Goal: Information Seeking & Learning: Learn about a topic

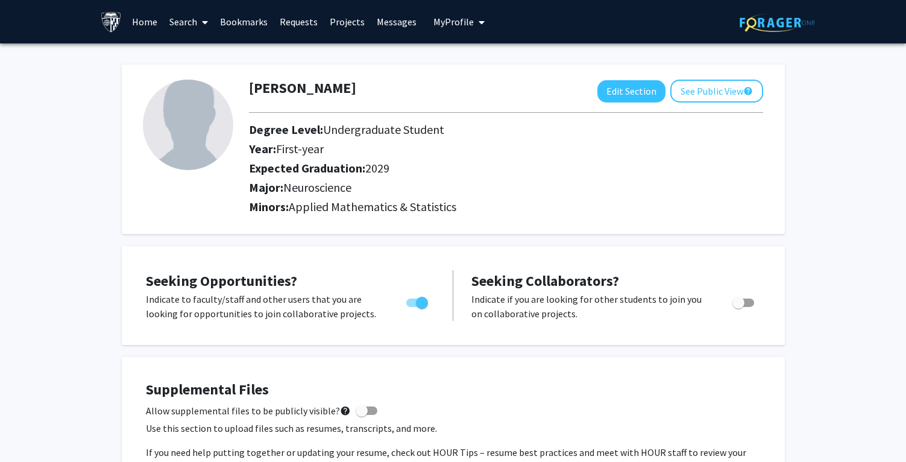
click at [186, 26] on link "Search" at bounding box center [188, 22] width 51 height 42
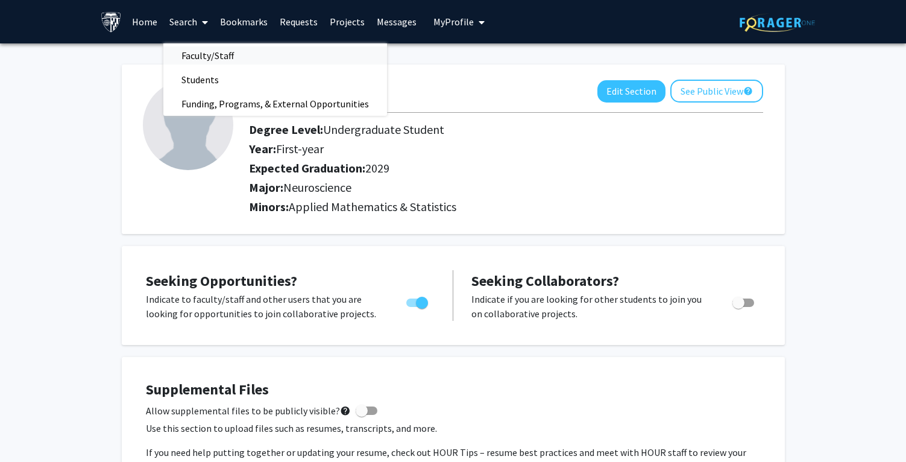
click at [210, 51] on span "Faculty/Staff" at bounding box center [207, 55] width 89 height 24
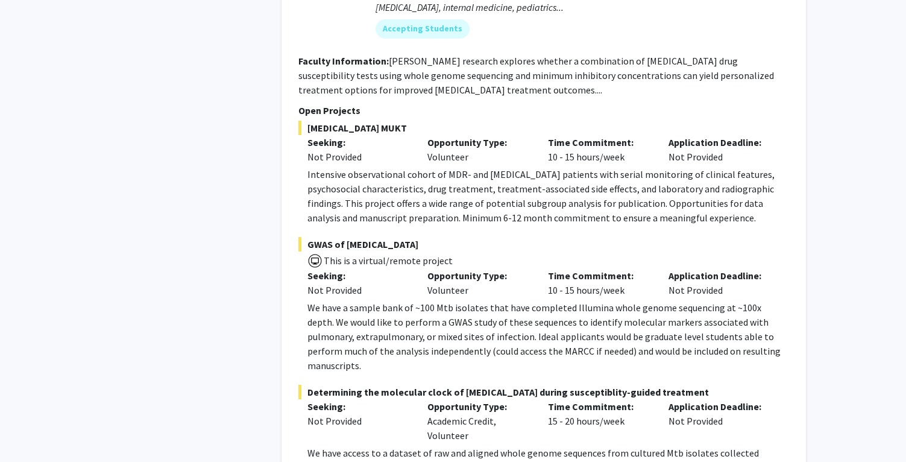
scroll to position [2099, 0]
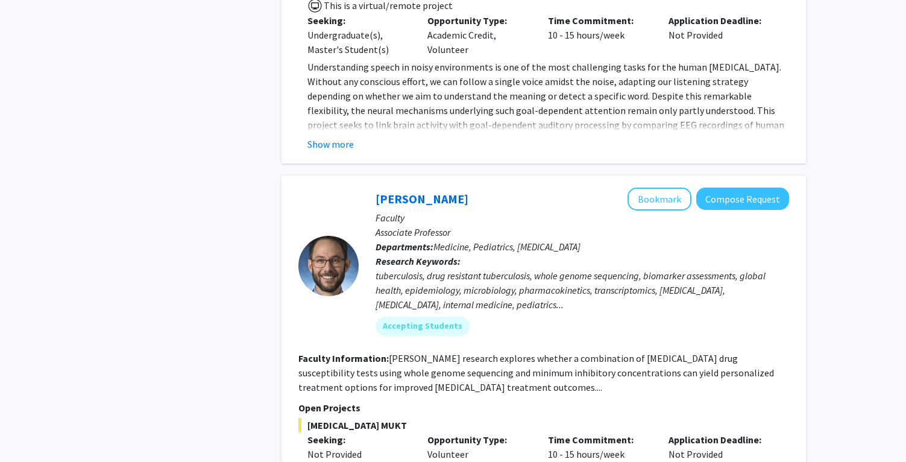
scroll to position [1771, 0]
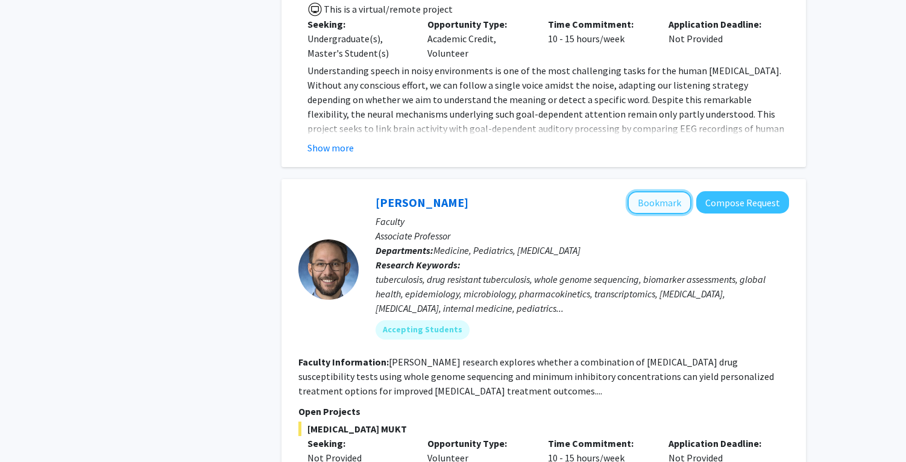
click at [659, 191] on button "Bookmark" at bounding box center [660, 202] width 64 height 23
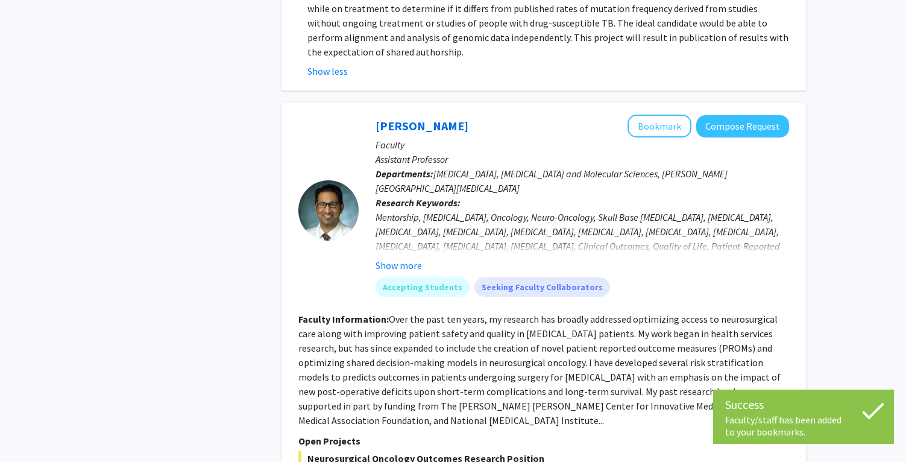
scroll to position [2589, 0]
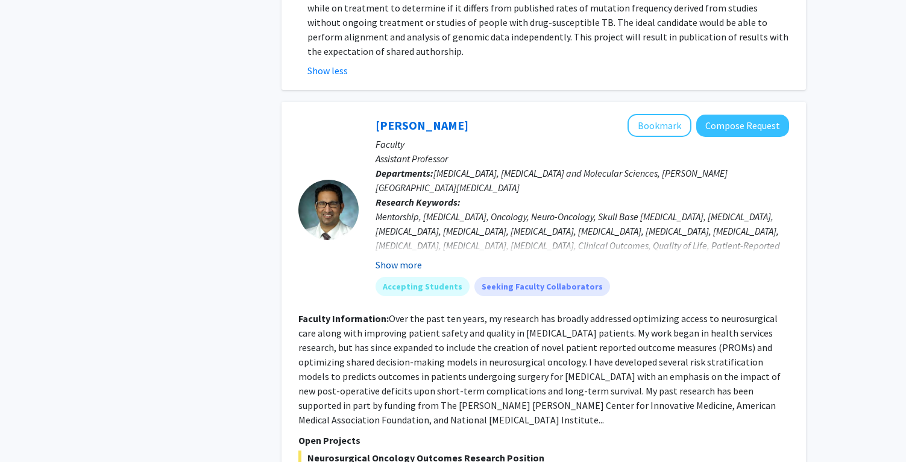
click at [410, 257] on button "Show more" at bounding box center [399, 264] width 46 height 14
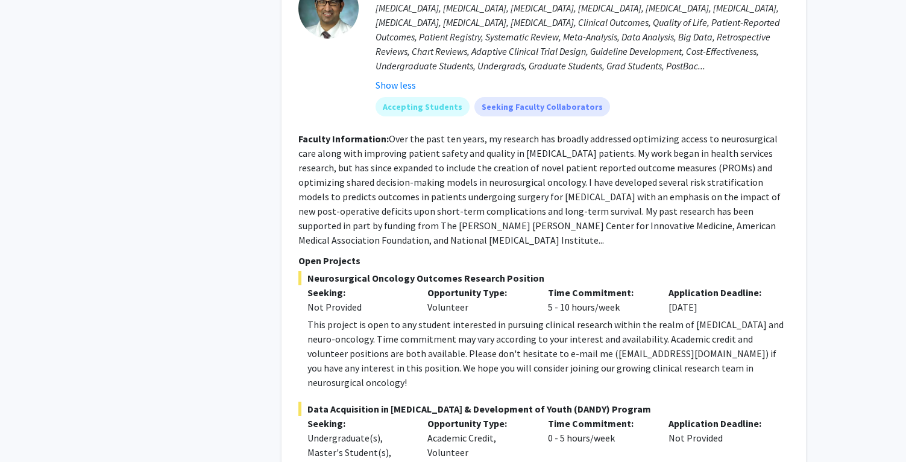
scroll to position [2814, 0]
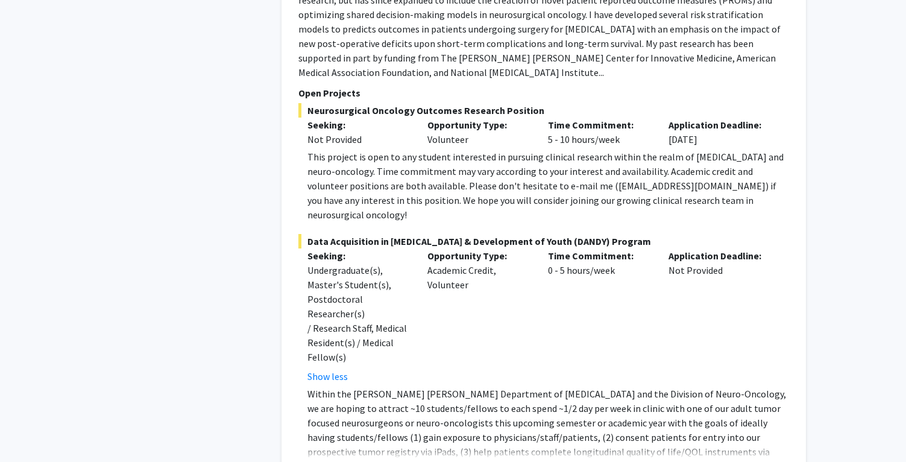
scroll to position [2993, 0]
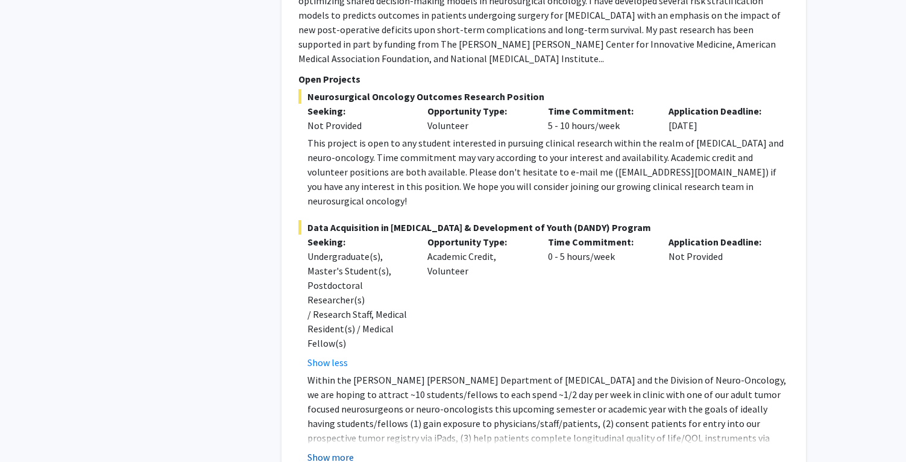
click at [338, 450] on button "Show more" at bounding box center [330, 457] width 46 height 14
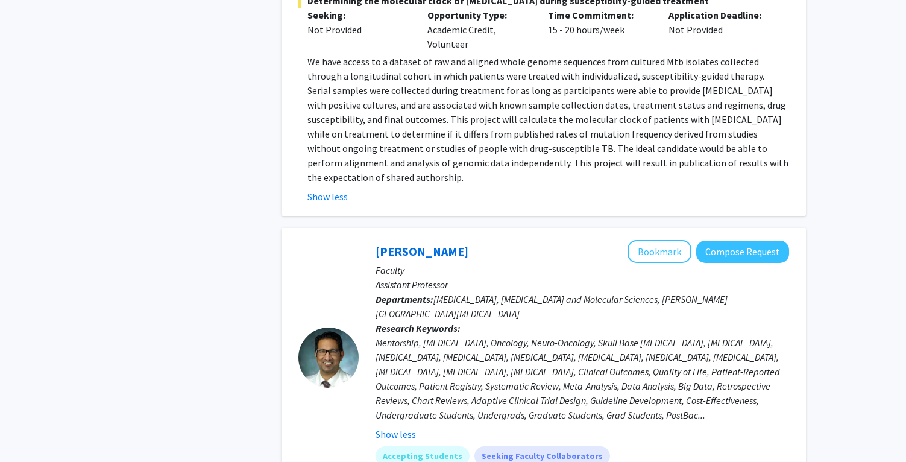
scroll to position [2451, 0]
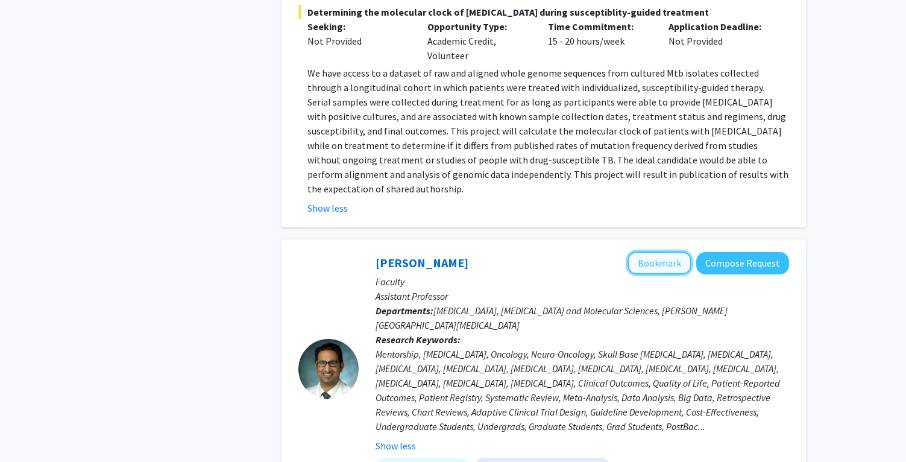
click at [670, 251] on button "Bookmark" at bounding box center [660, 262] width 64 height 23
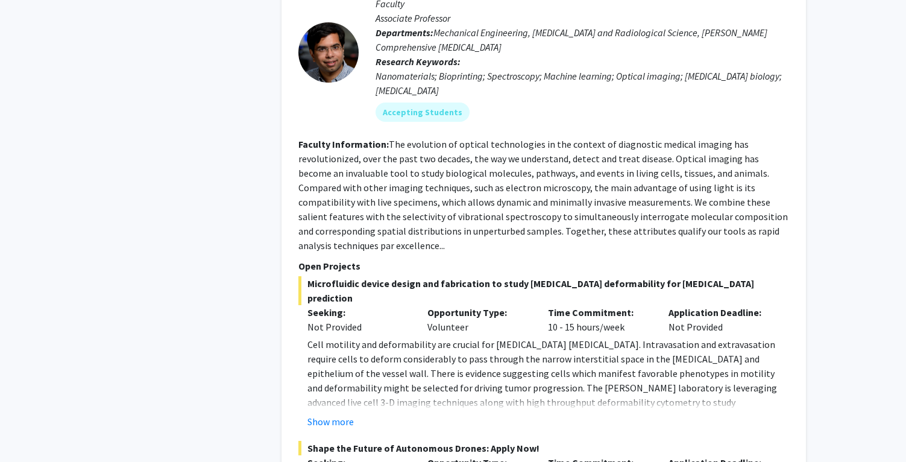
scroll to position [3667, 0]
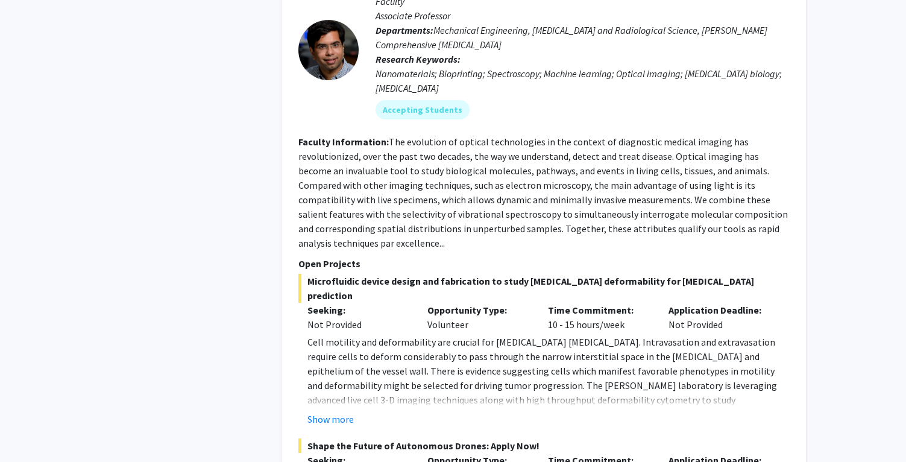
click at [338, 412] on button "Show more" at bounding box center [330, 419] width 46 height 14
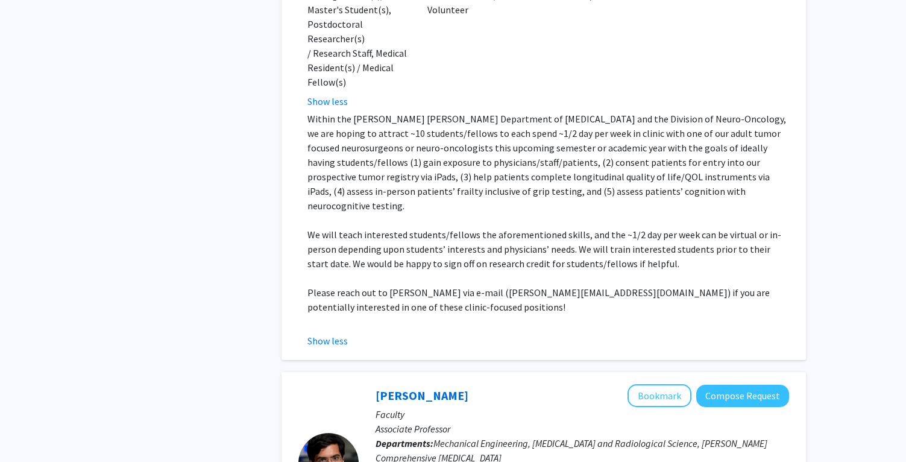
scroll to position [3233, 0]
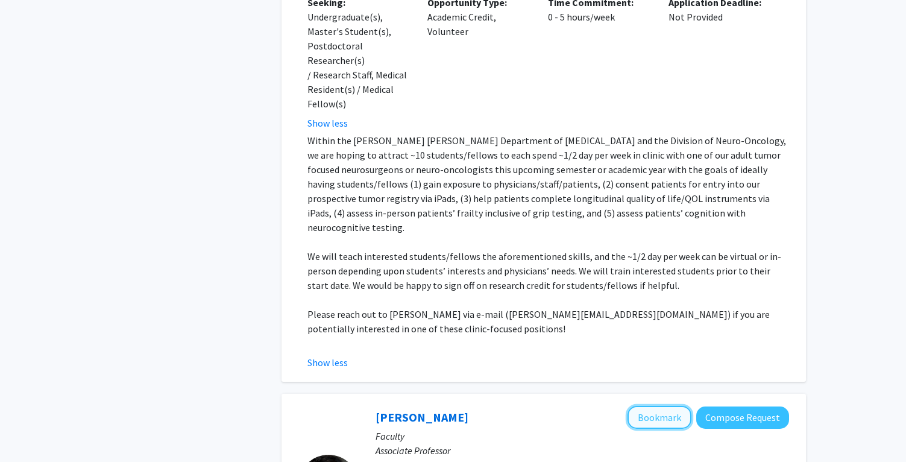
click at [662, 406] on button "Bookmark" at bounding box center [660, 417] width 64 height 23
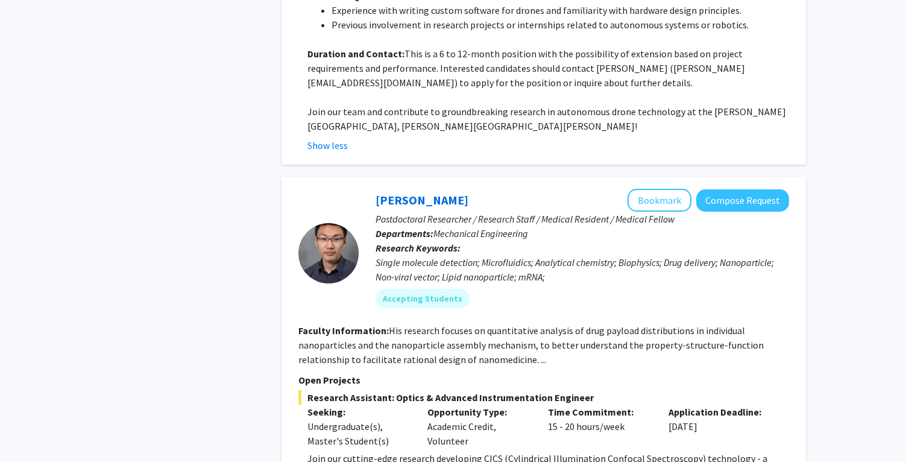
scroll to position [4646, 0]
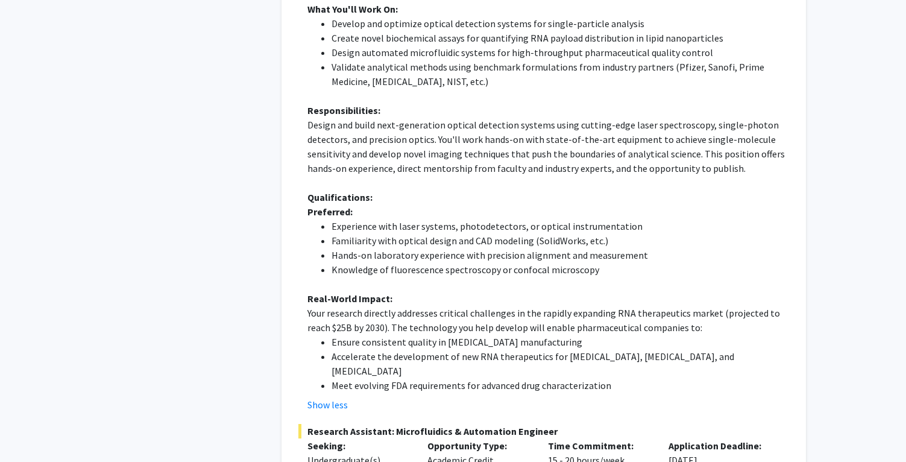
scroll to position [5174, 0]
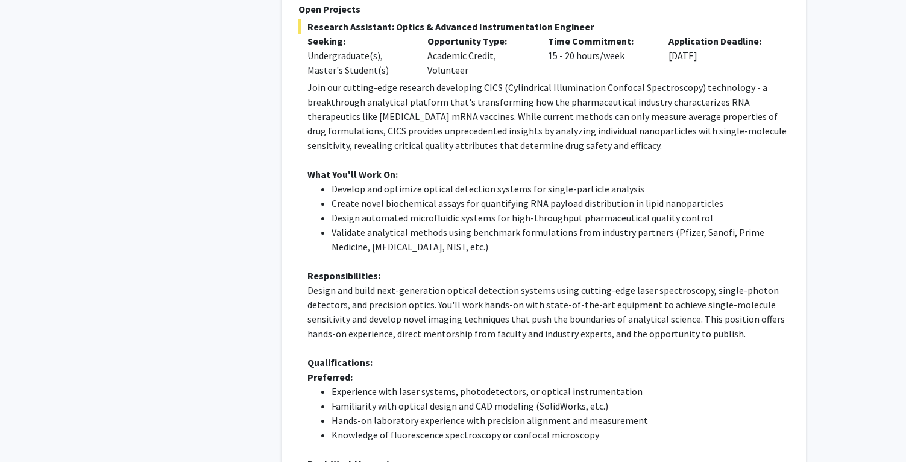
scroll to position [5024, 0]
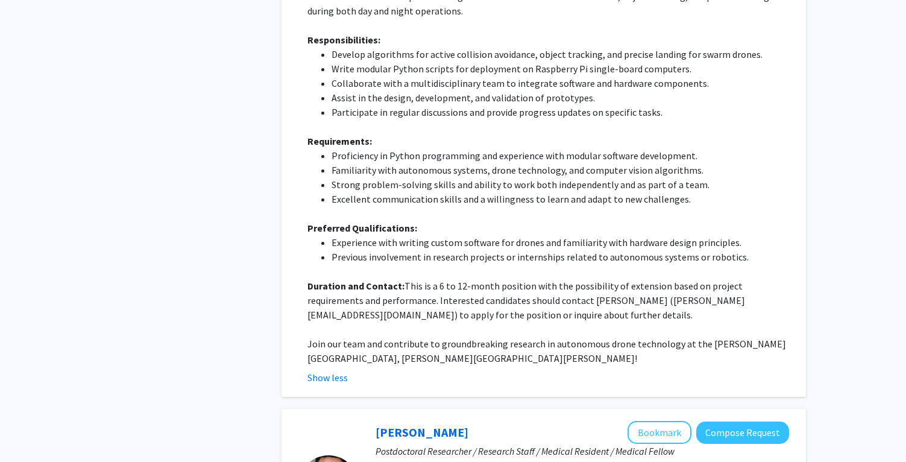
scroll to position [4403, 0]
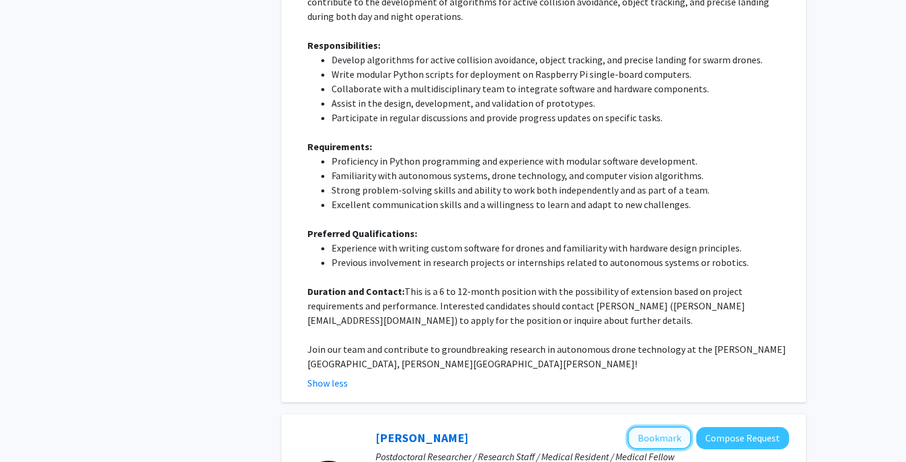
click at [675, 426] on button "Bookmark" at bounding box center [660, 437] width 64 height 23
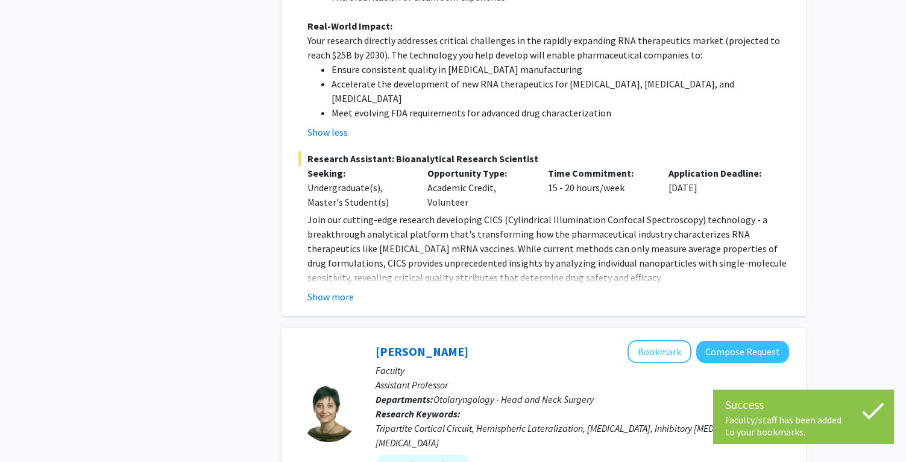
scroll to position [6059, 0]
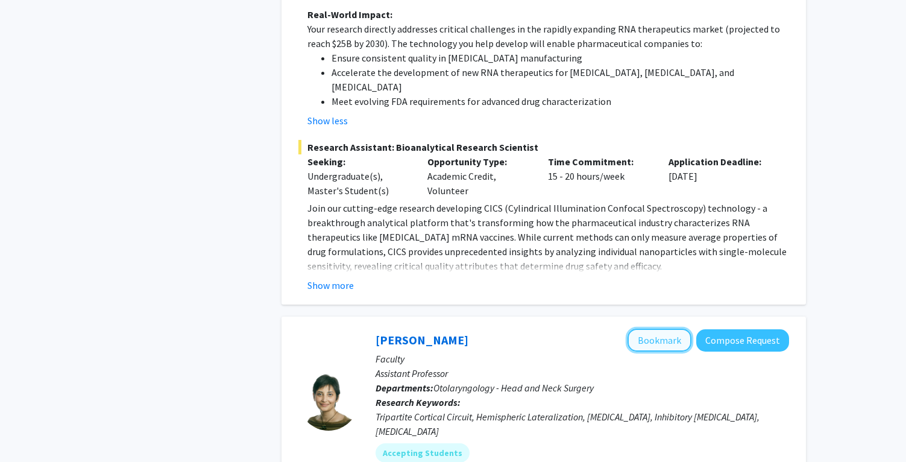
click at [679, 329] on button "Bookmark" at bounding box center [660, 340] width 64 height 23
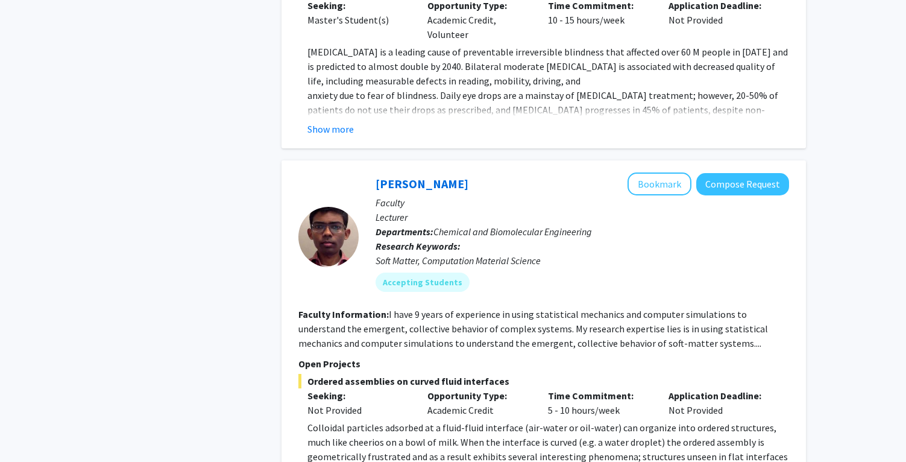
scroll to position [7527, 0]
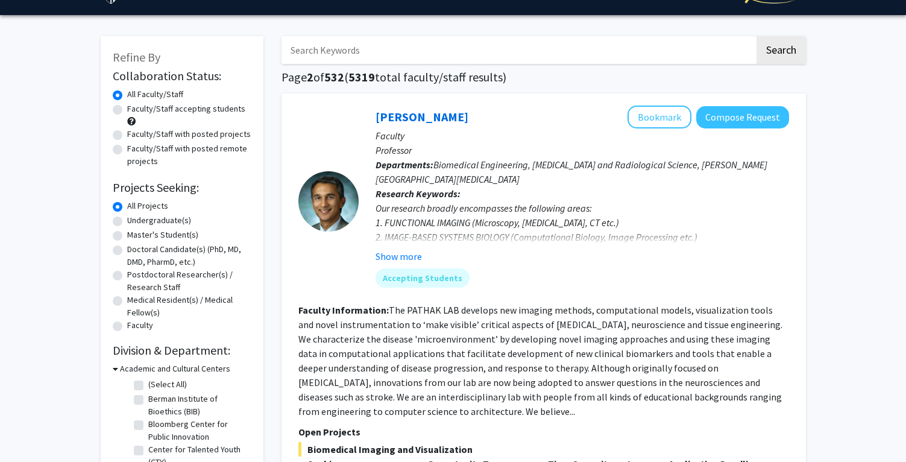
scroll to position [39, 0]
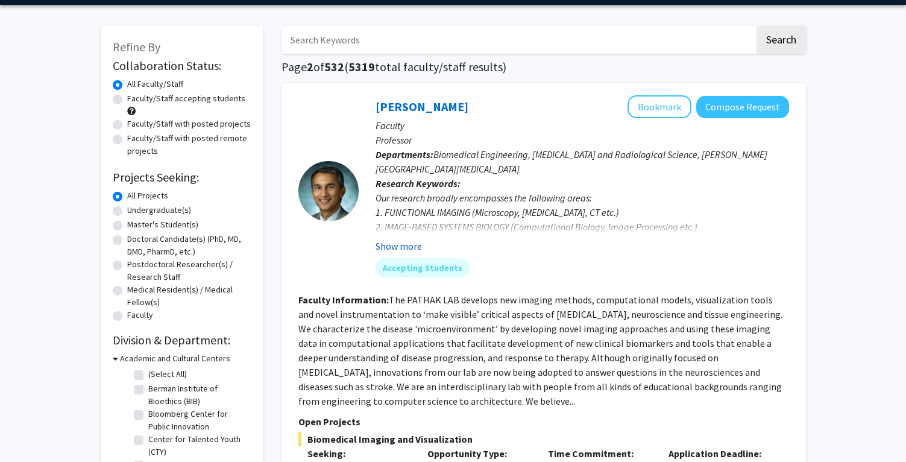
click at [407, 245] on button "Show more" at bounding box center [399, 246] width 46 height 14
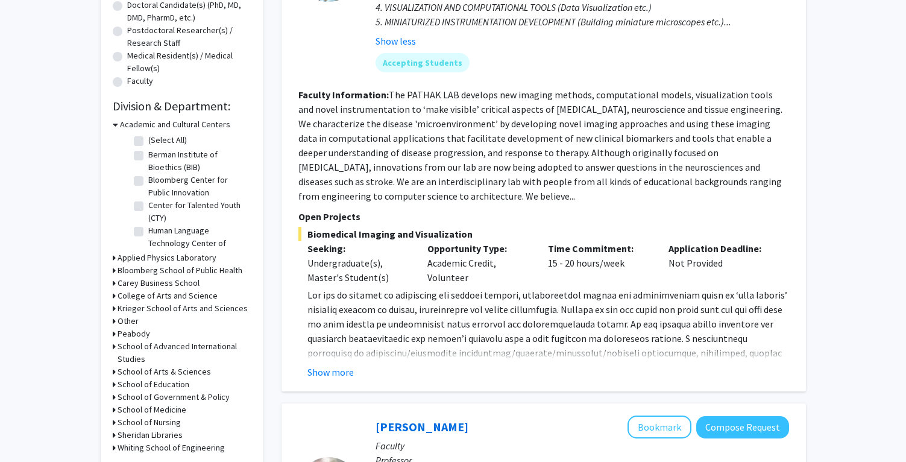
scroll to position [276, 0]
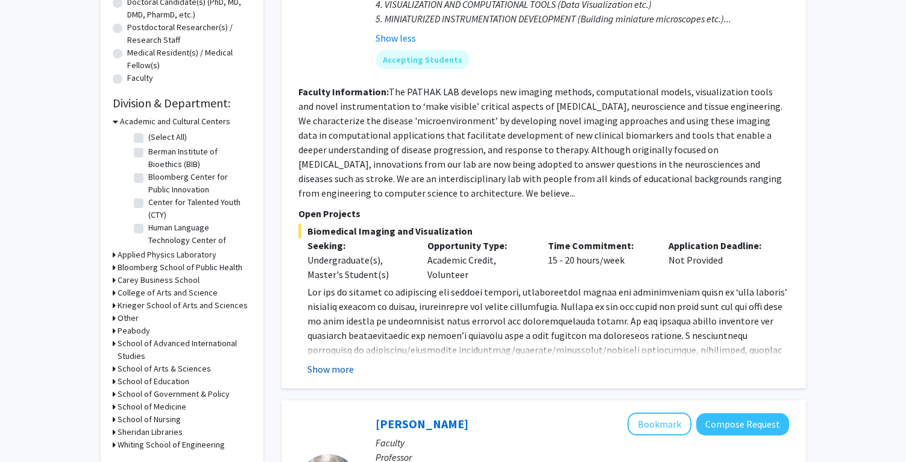
click at [321, 372] on button "Show more" at bounding box center [330, 369] width 46 height 14
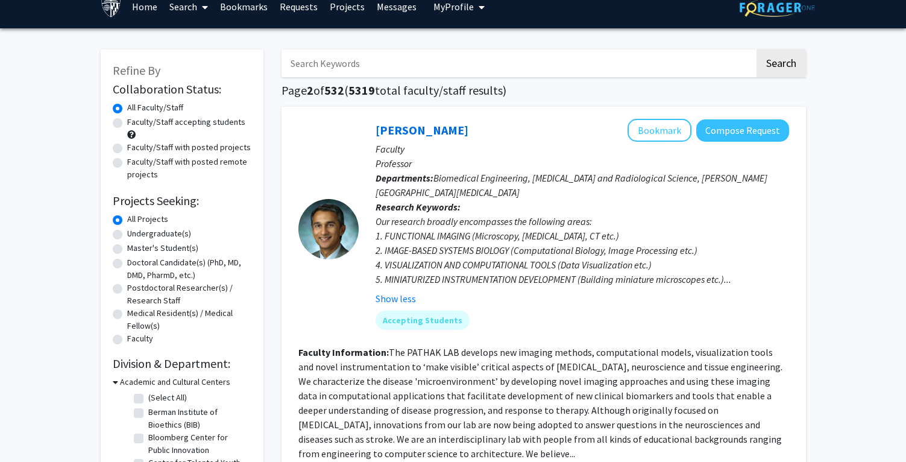
scroll to position [0, 0]
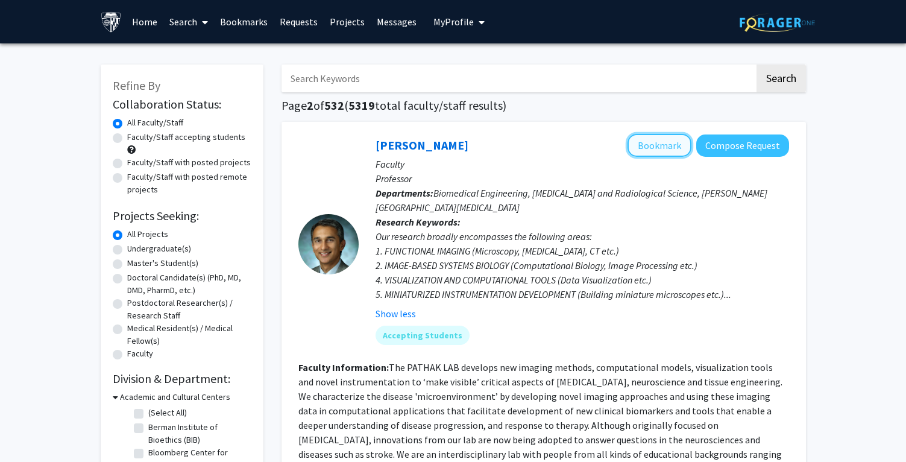
click at [672, 139] on button "Bookmark" at bounding box center [660, 145] width 64 height 23
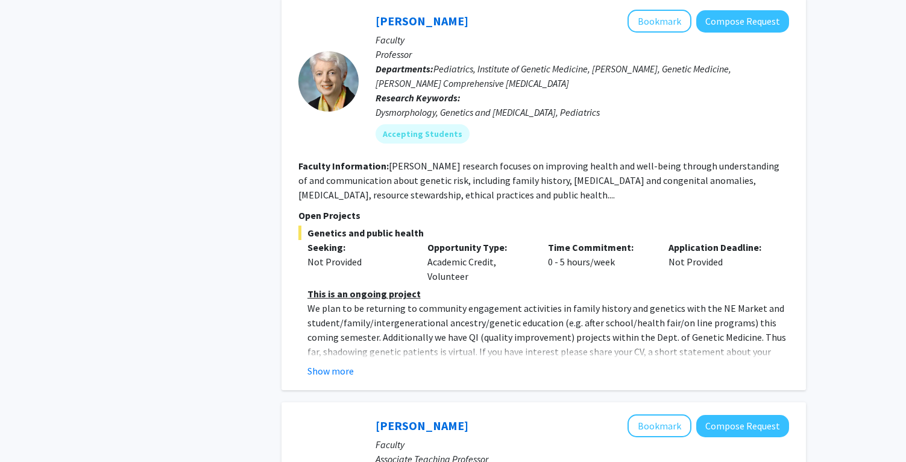
scroll to position [764, 0]
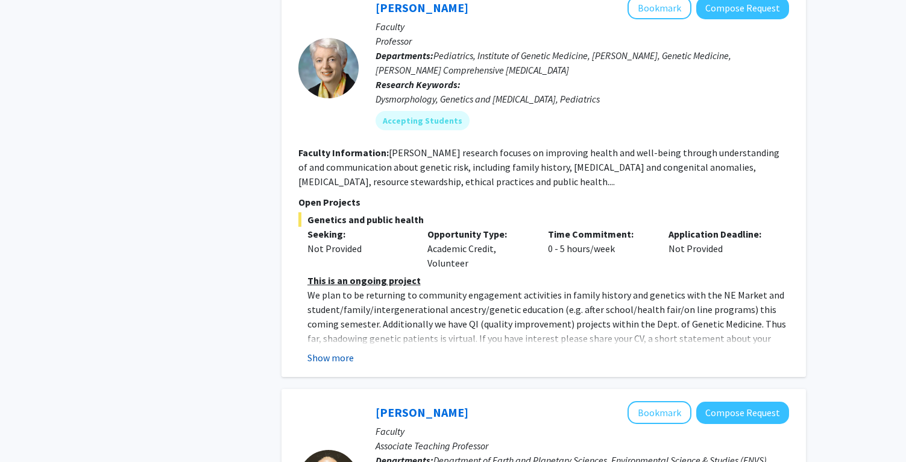
click at [326, 353] on button "Show more" at bounding box center [330, 357] width 46 height 14
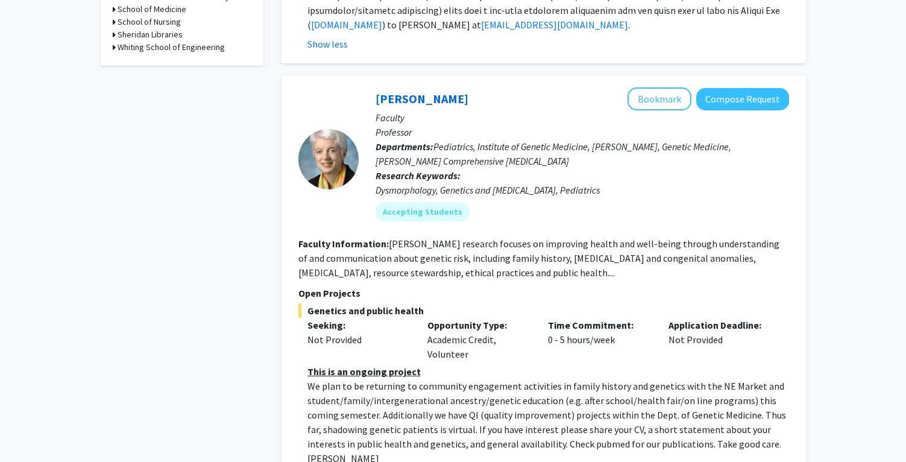
scroll to position [669, 0]
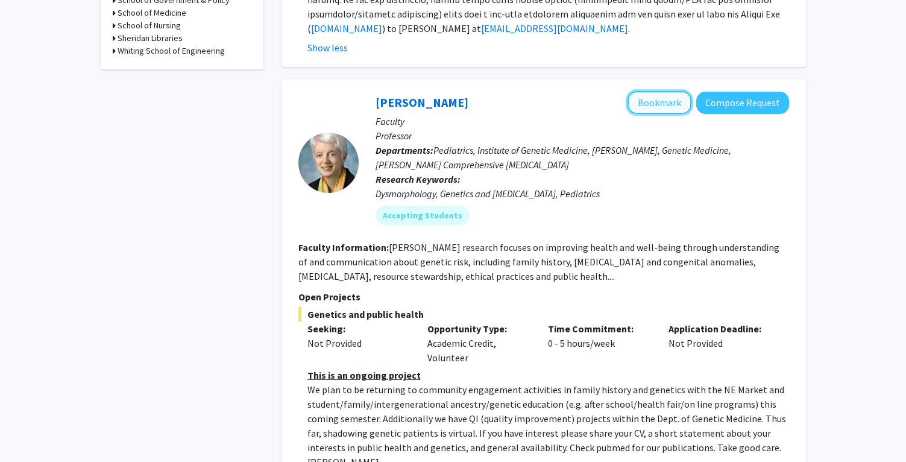
click at [653, 111] on button "Bookmark" at bounding box center [660, 102] width 64 height 23
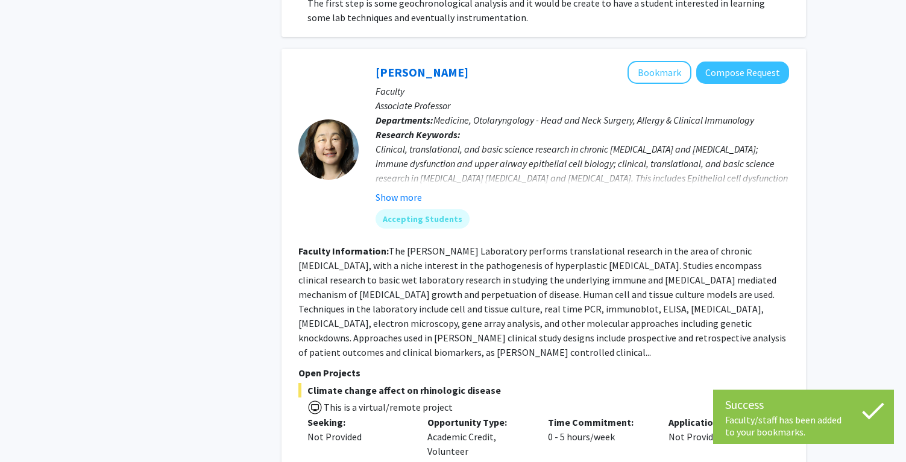
scroll to position [1562, 0]
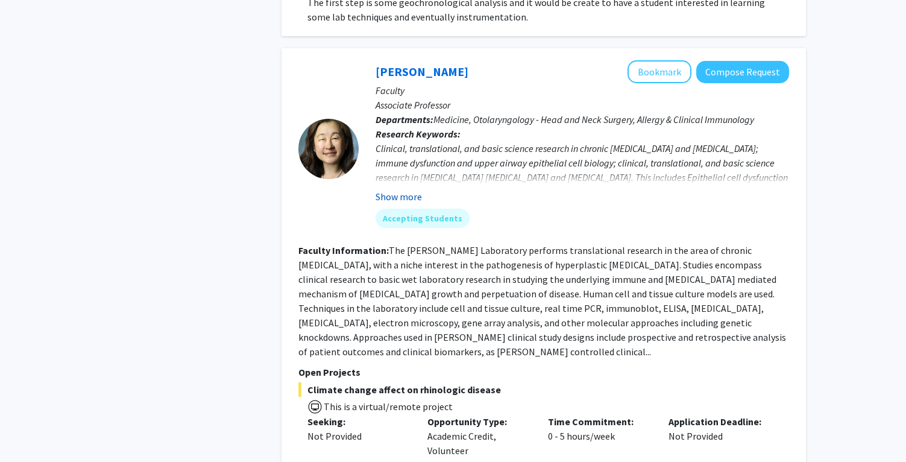
click at [418, 189] on button "Show more" at bounding box center [399, 196] width 46 height 14
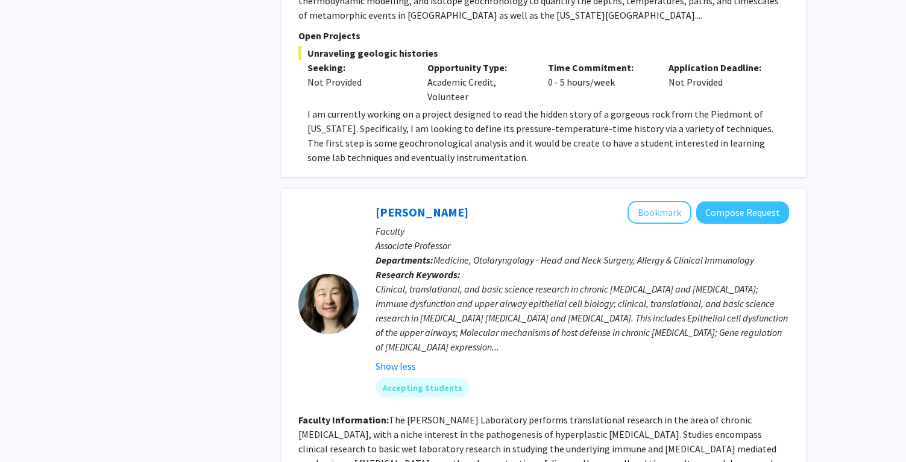
scroll to position [1416, 0]
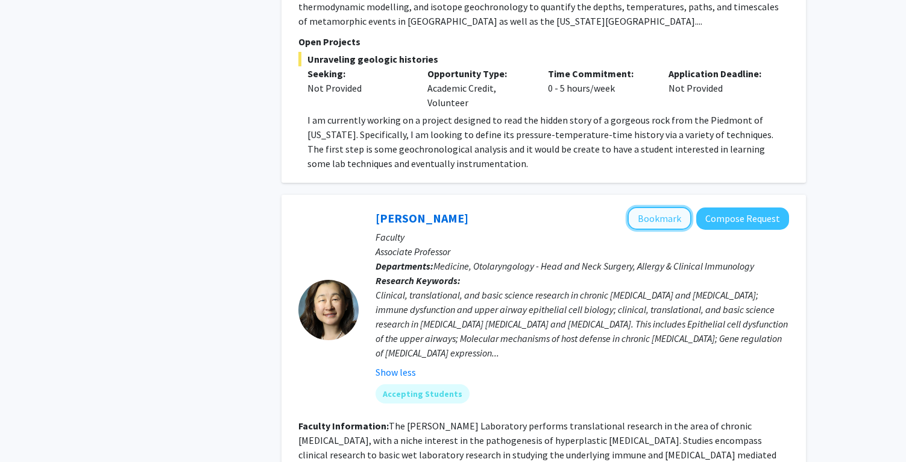
click at [679, 207] on button "Bookmark" at bounding box center [660, 218] width 64 height 23
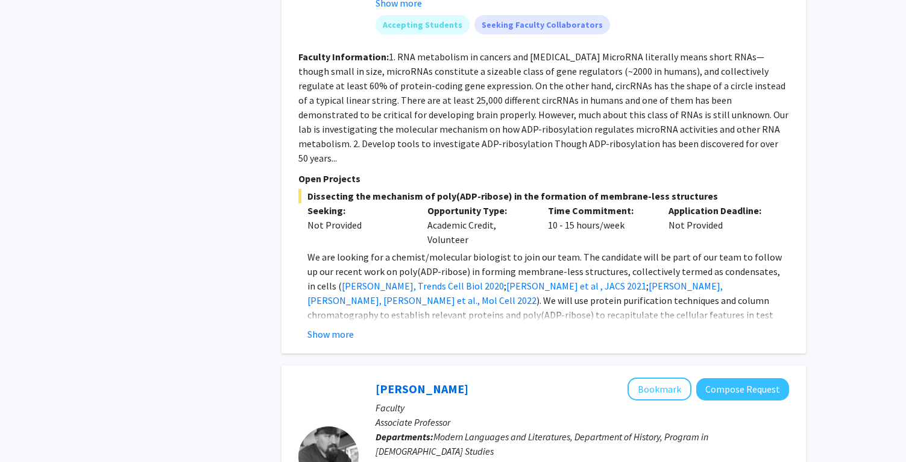
scroll to position [3300, 0]
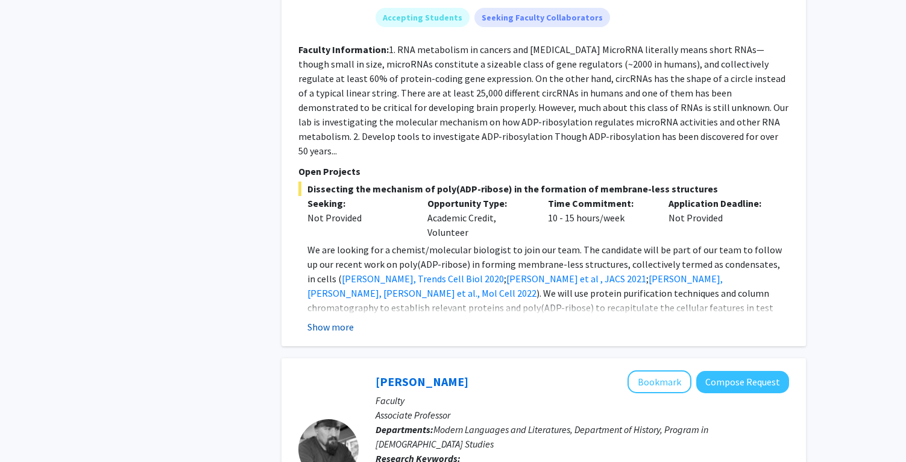
click at [333, 320] on button "Show more" at bounding box center [330, 327] width 46 height 14
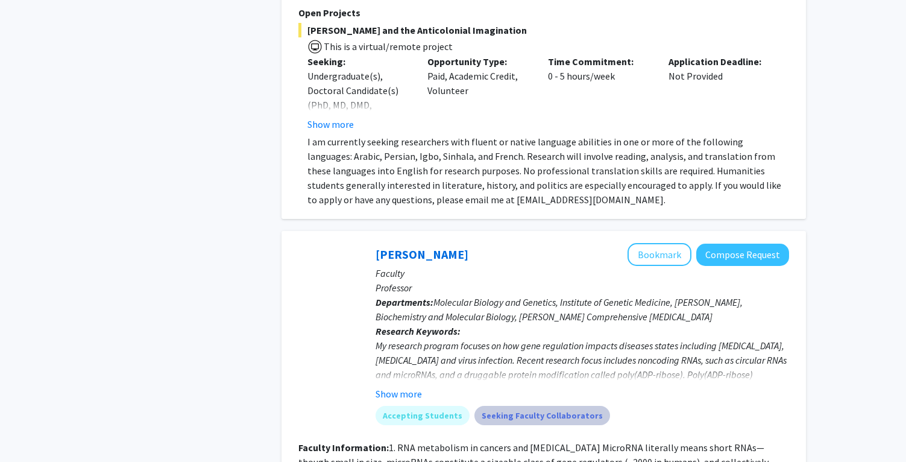
scroll to position [2897, 0]
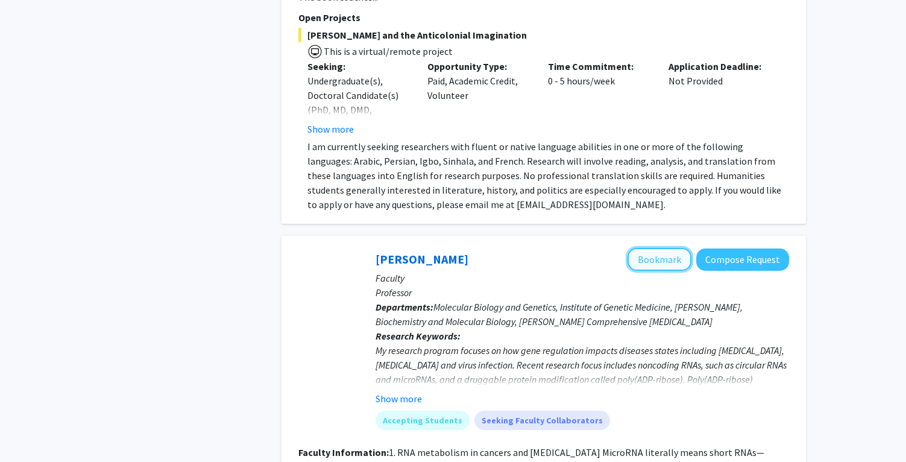
click at [678, 248] on button "Bookmark" at bounding box center [660, 259] width 64 height 23
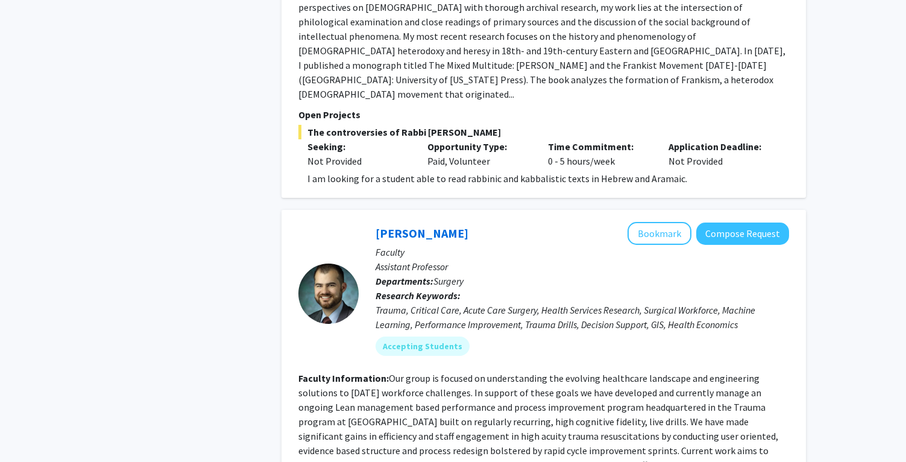
scroll to position [3947, 0]
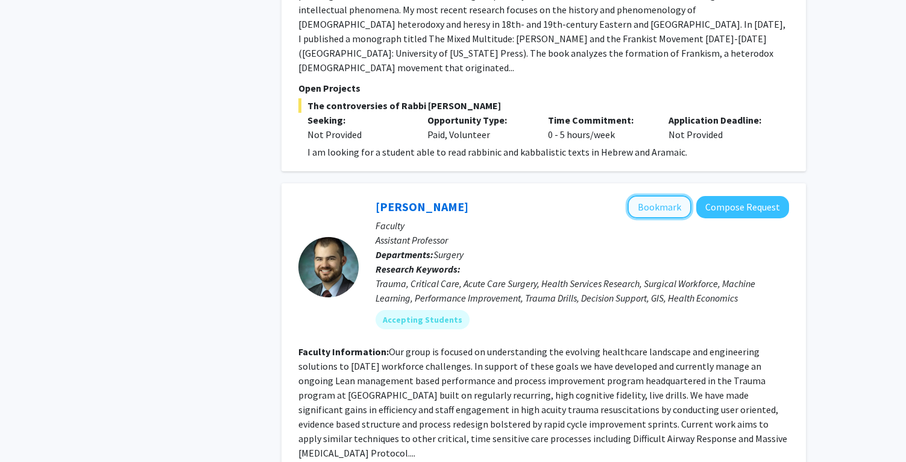
click at [648, 195] on button "Bookmark" at bounding box center [660, 206] width 64 height 23
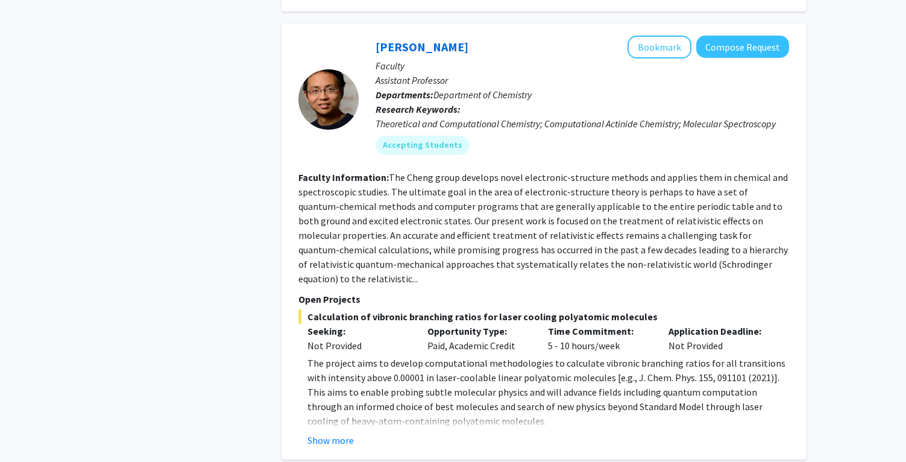
scroll to position [4568, 0]
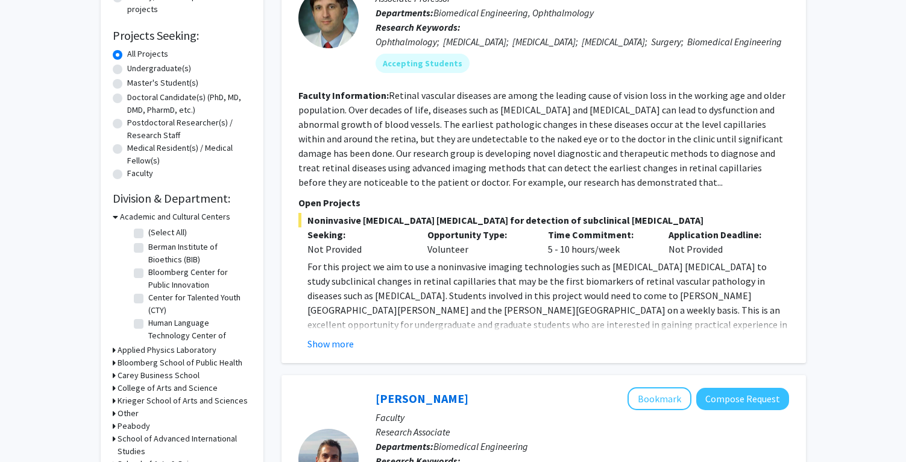
scroll to position [185, 0]
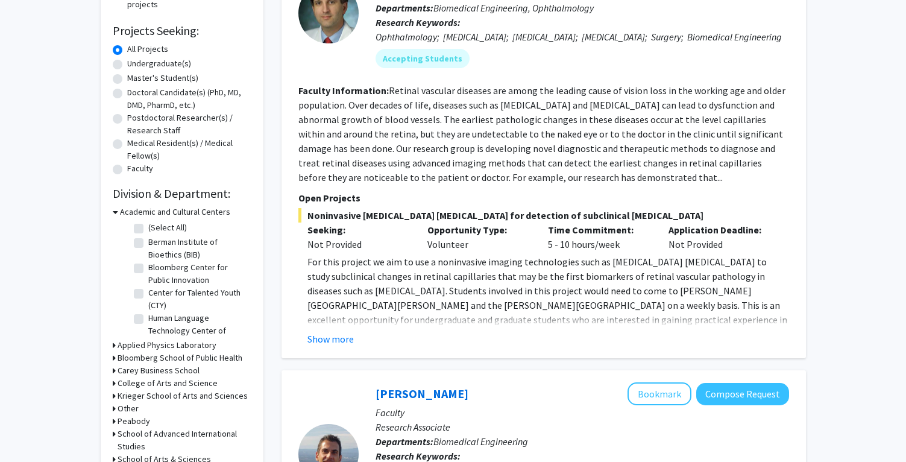
click at [336, 345] on fg-read-more "For this project we aim to use a noninvasive imaging technologies such as [MEDI…" at bounding box center [543, 300] width 491 height 92
click at [336, 346] on button "Show more" at bounding box center [330, 339] width 46 height 14
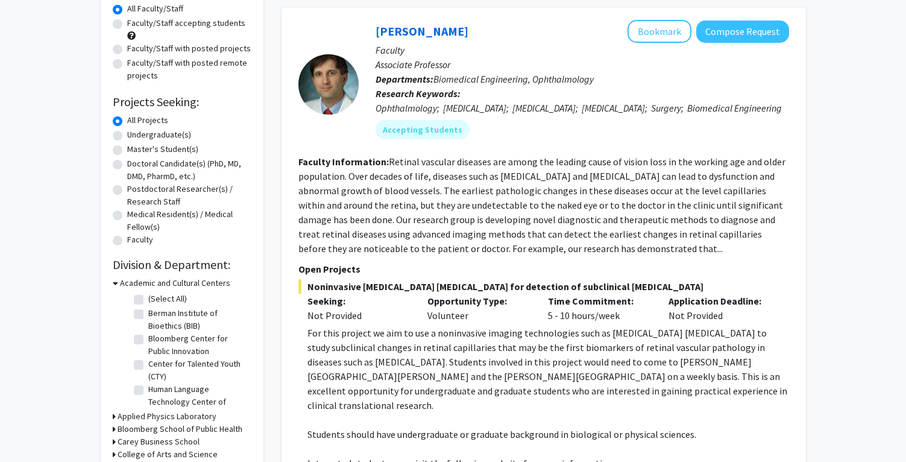
scroll to position [0, 0]
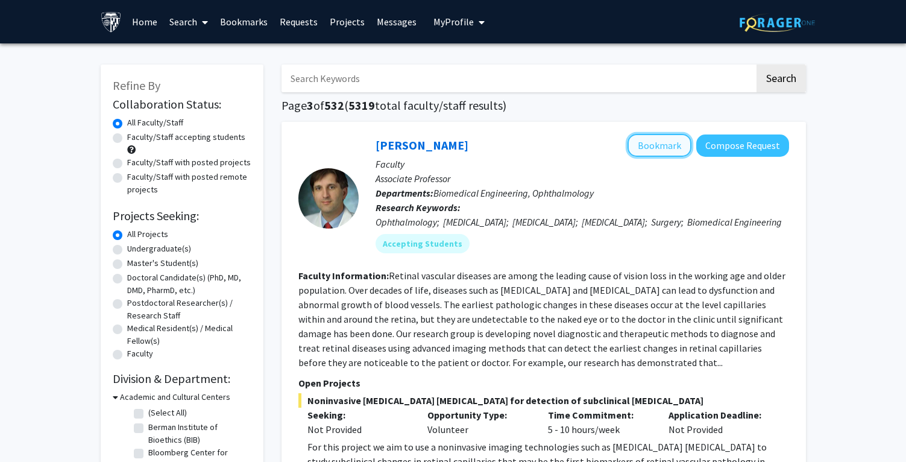
click at [677, 145] on button "Bookmark" at bounding box center [660, 145] width 64 height 23
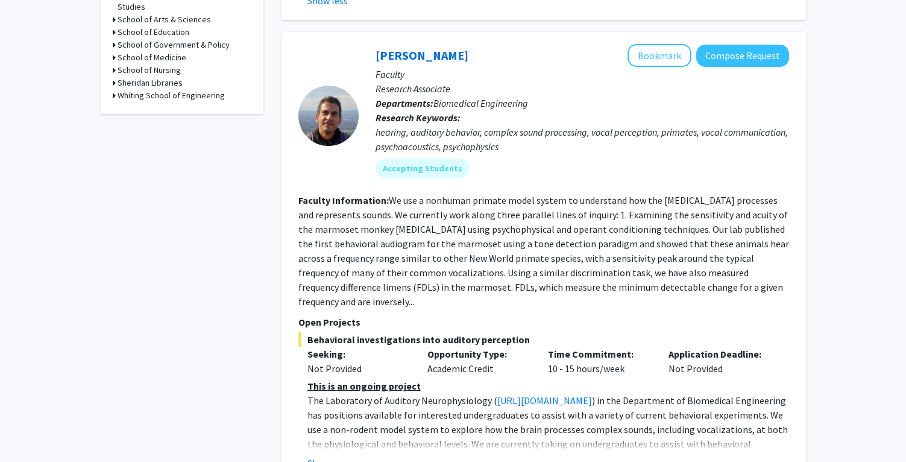
scroll to position [660, 0]
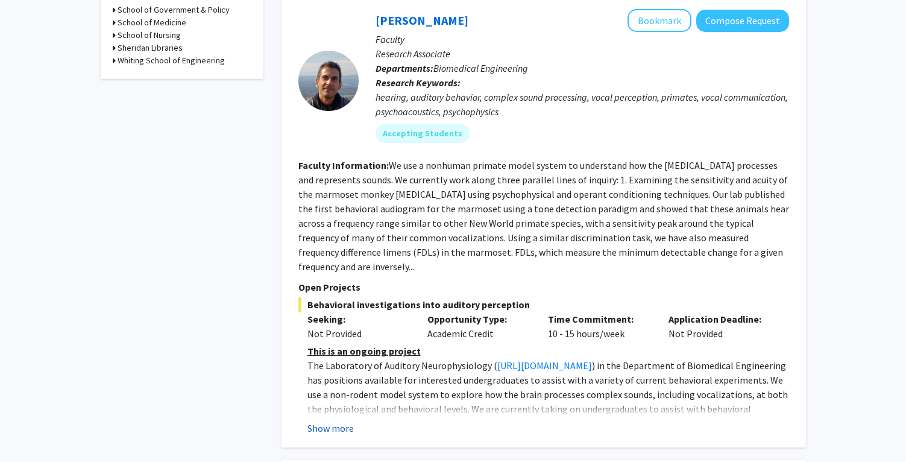
click at [340, 421] on button "Show more" at bounding box center [330, 428] width 46 height 14
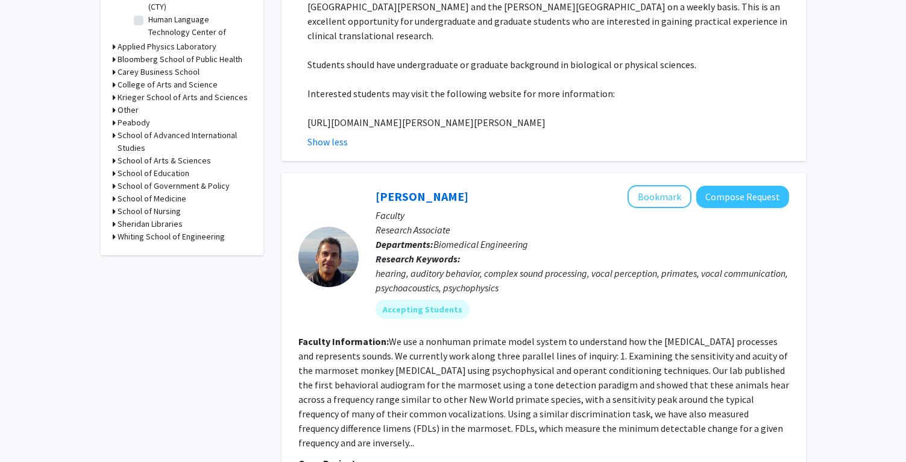
scroll to position [462, 0]
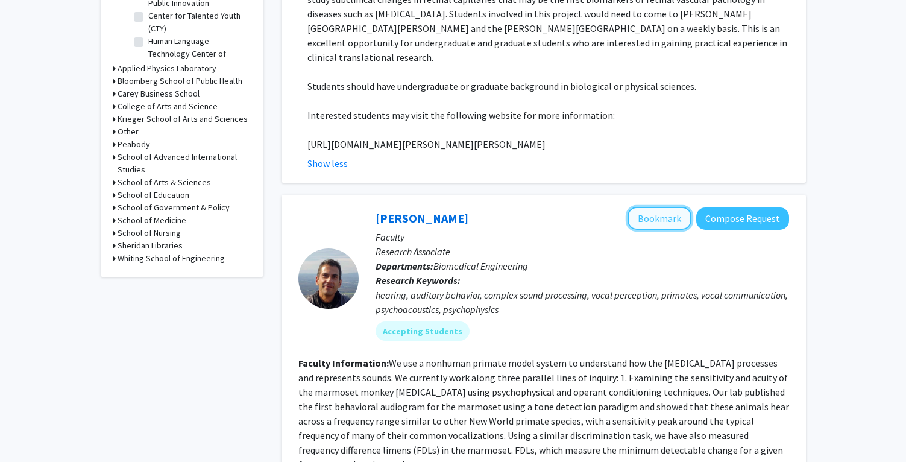
click at [639, 219] on button "Bookmark" at bounding box center [660, 218] width 64 height 23
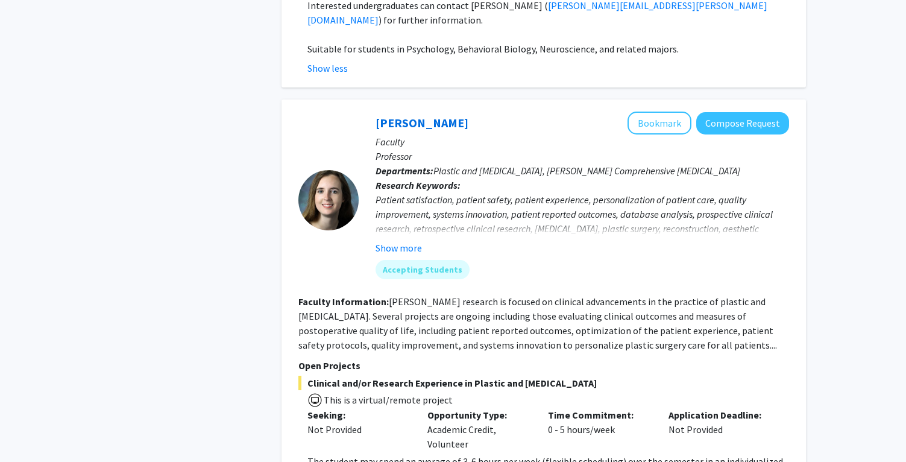
scroll to position [1129, 0]
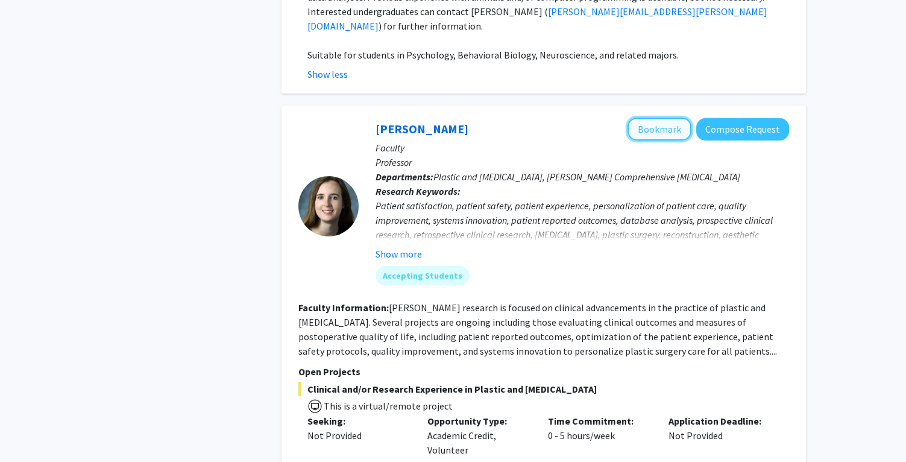
click at [663, 118] on button "Bookmark" at bounding box center [660, 129] width 64 height 23
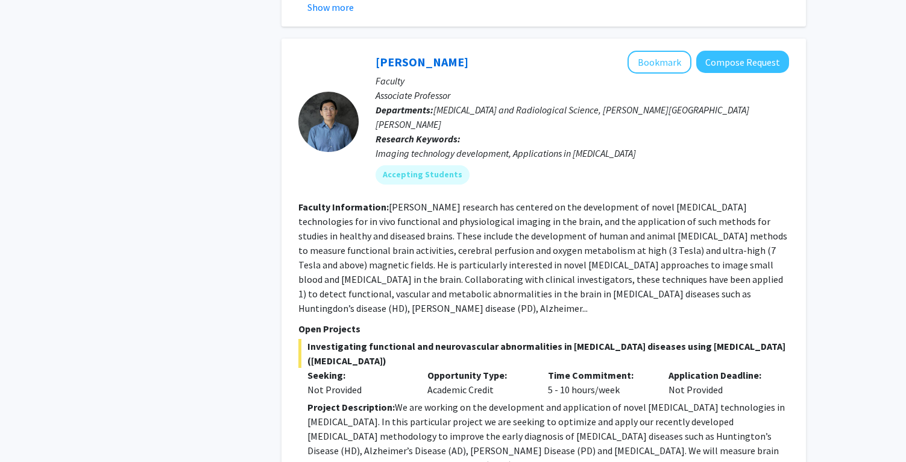
scroll to position [2070, 0]
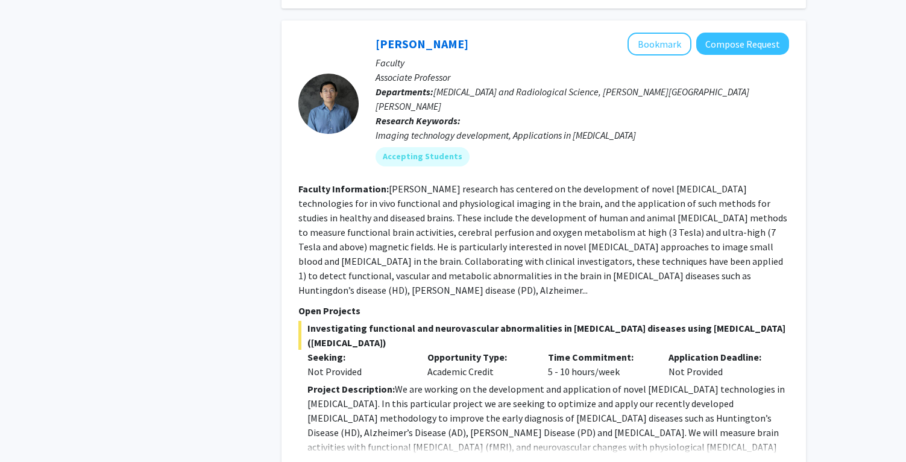
click at [333, 459] on button "Show more" at bounding box center [330, 466] width 46 height 14
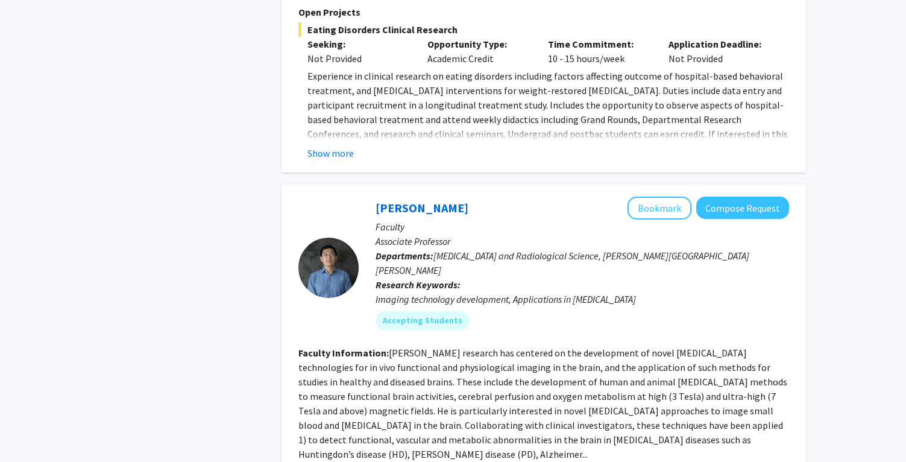
scroll to position [1901, 0]
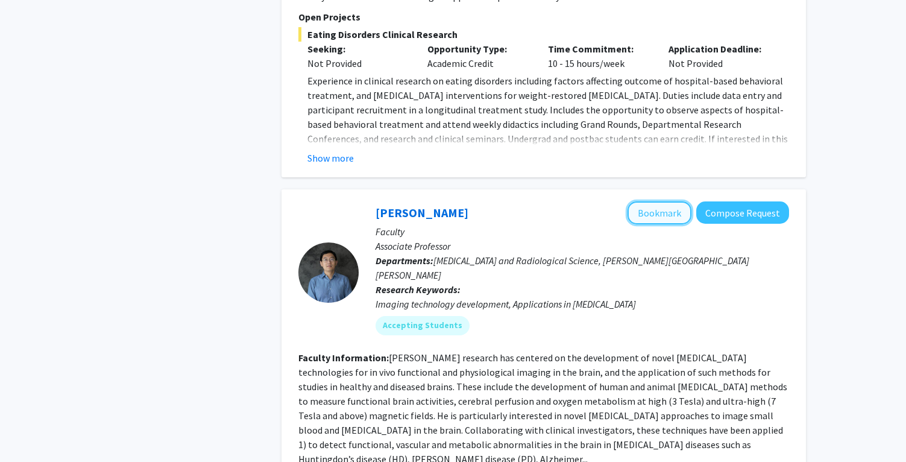
click at [654, 201] on button "Bookmark" at bounding box center [660, 212] width 64 height 23
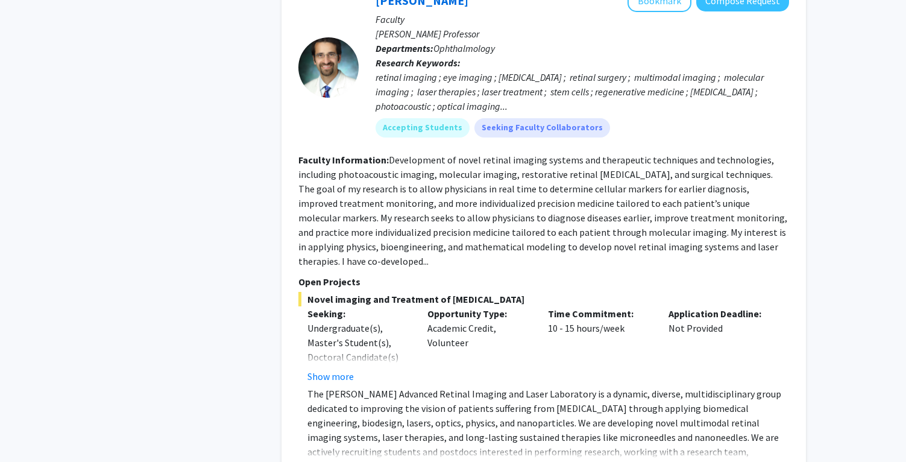
scroll to position [2953, 0]
click at [326, 368] on button "Show more" at bounding box center [330, 375] width 46 height 14
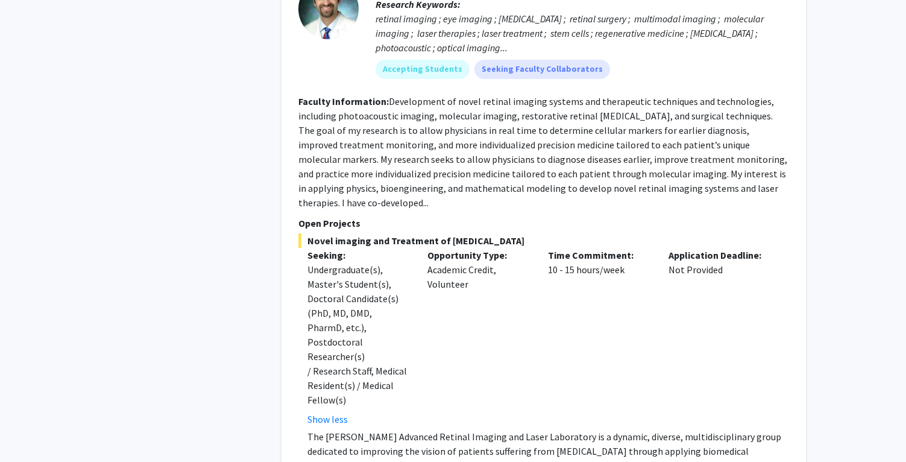
scroll to position [3034, 0]
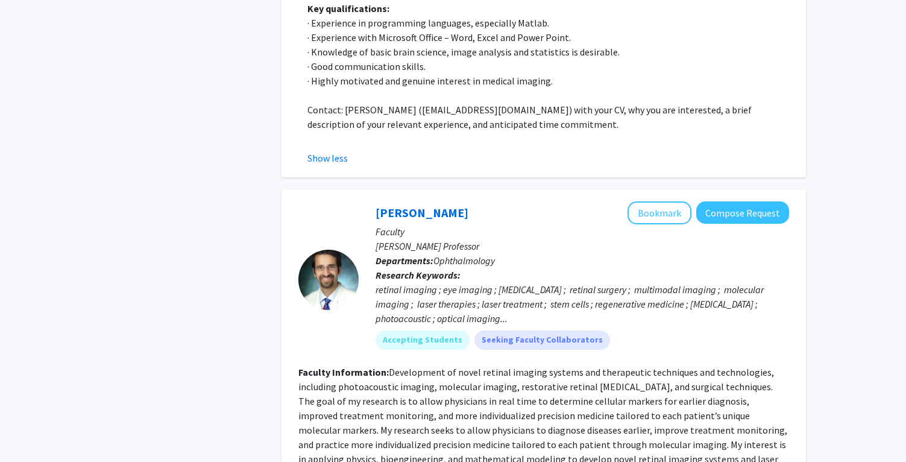
scroll to position [2738, 0]
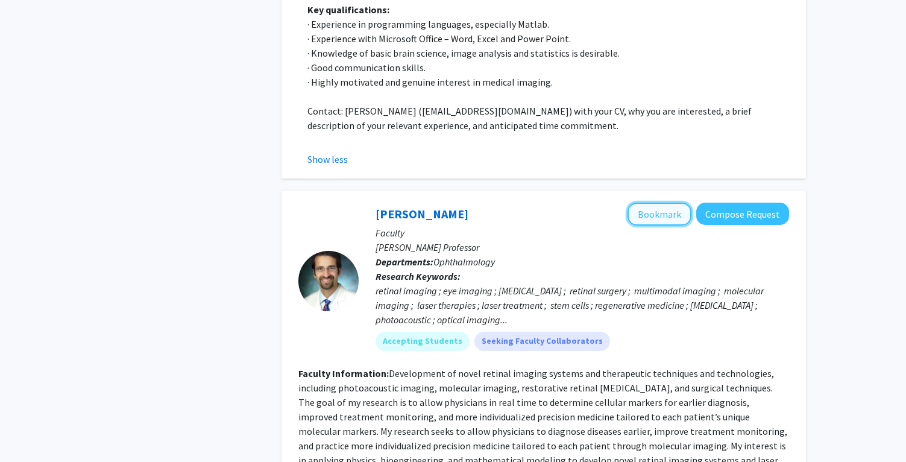
click at [663, 203] on button "Bookmark" at bounding box center [660, 214] width 64 height 23
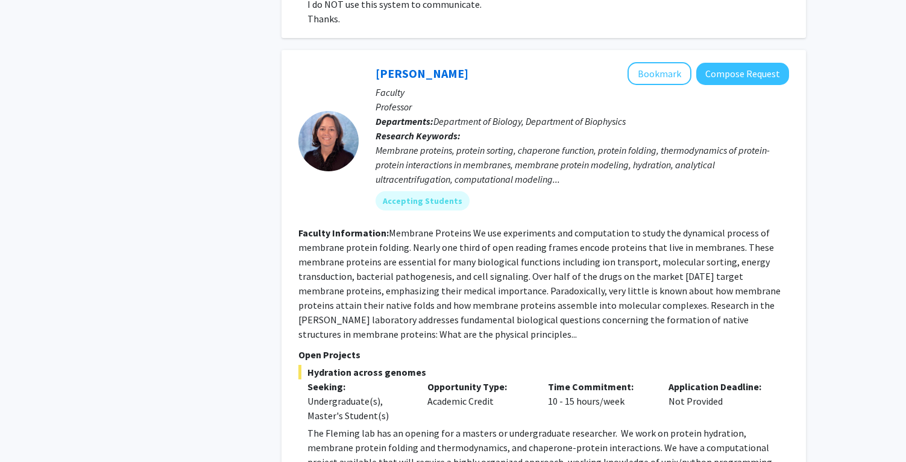
scroll to position [4510, 0]
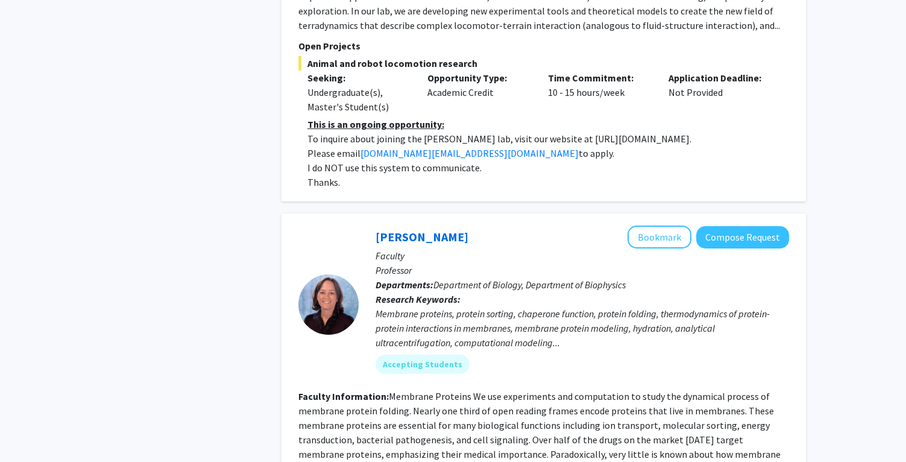
scroll to position [4309, 0]
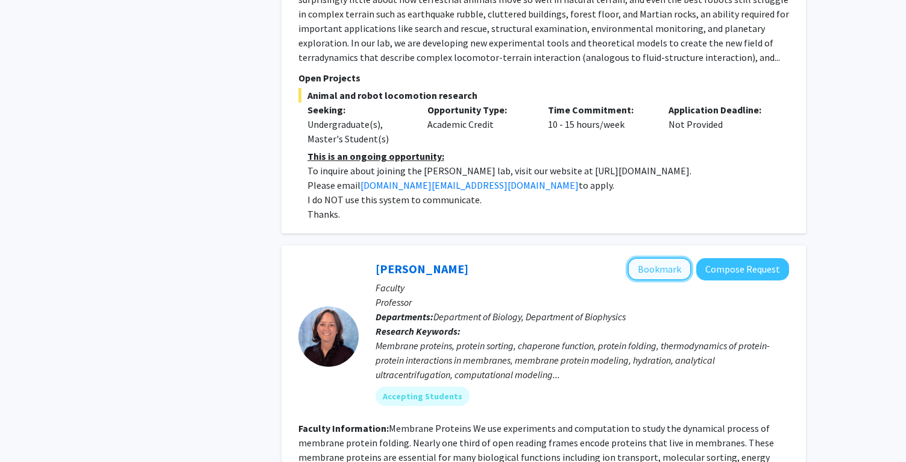
click at [659, 257] on button "Bookmark" at bounding box center [660, 268] width 64 height 23
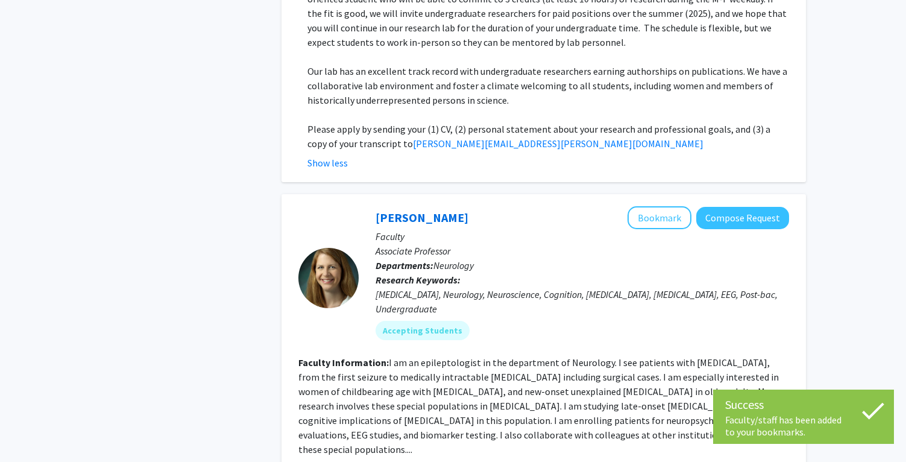
scroll to position [5006, 0]
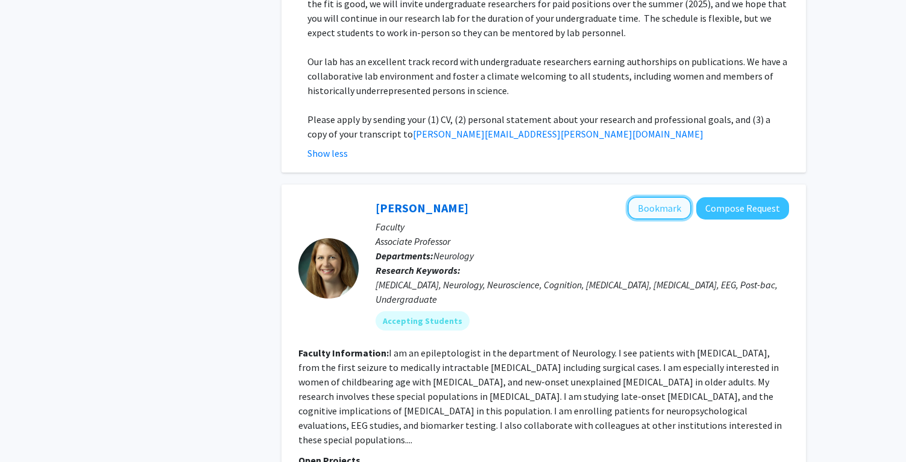
click at [651, 197] on button "Bookmark" at bounding box center [660, 208] width 64 height 23
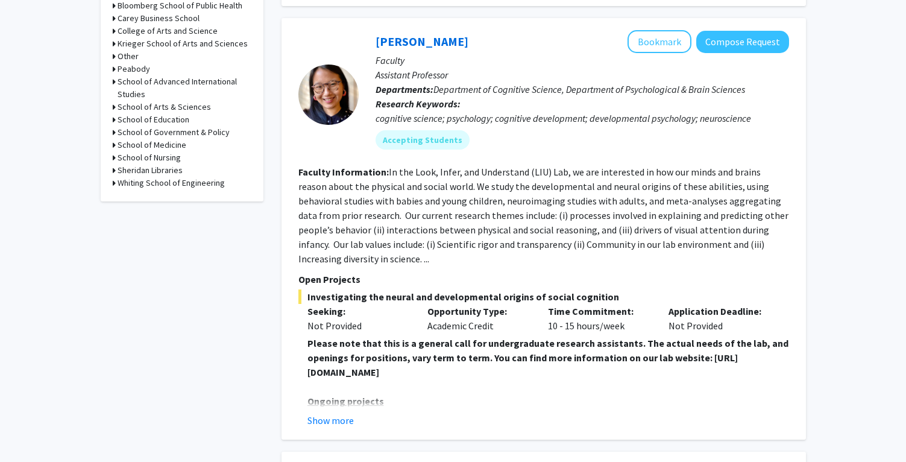
scroll to position [541, 0]
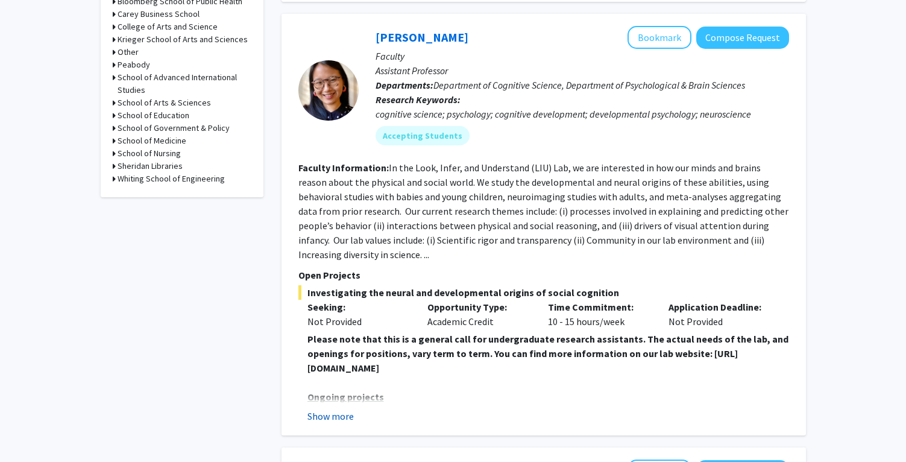
click at [333, 409] on button "Show more" at bounding box center [330, 416] width 46 height 14
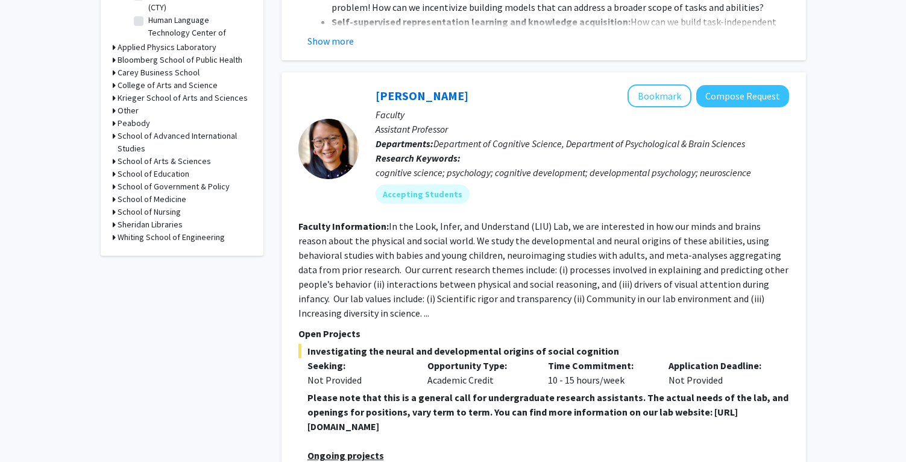
scroll to position [470, 0]
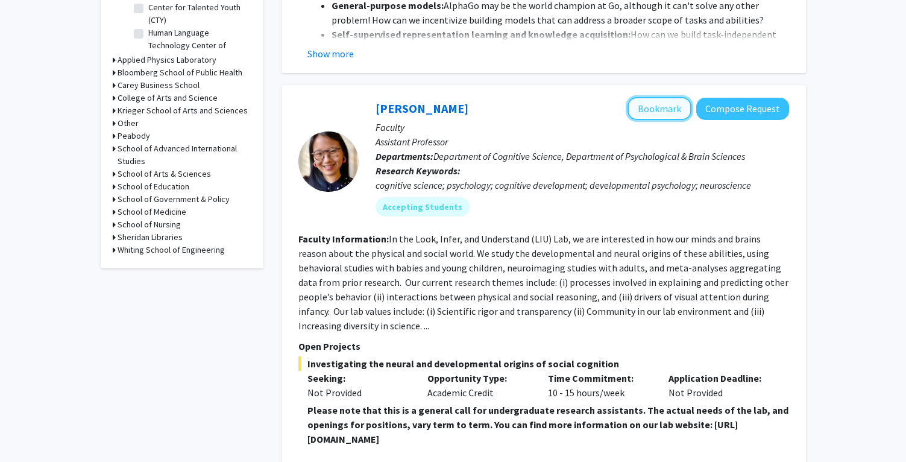
click at [646, 97] on button "Bookmark" at bounding box center [660, 108] width 64 height 23
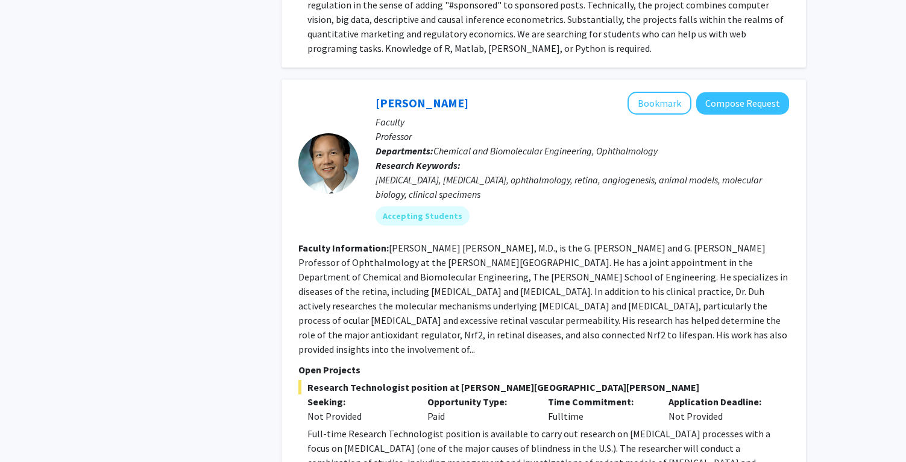
scroll to position [2696, 0]
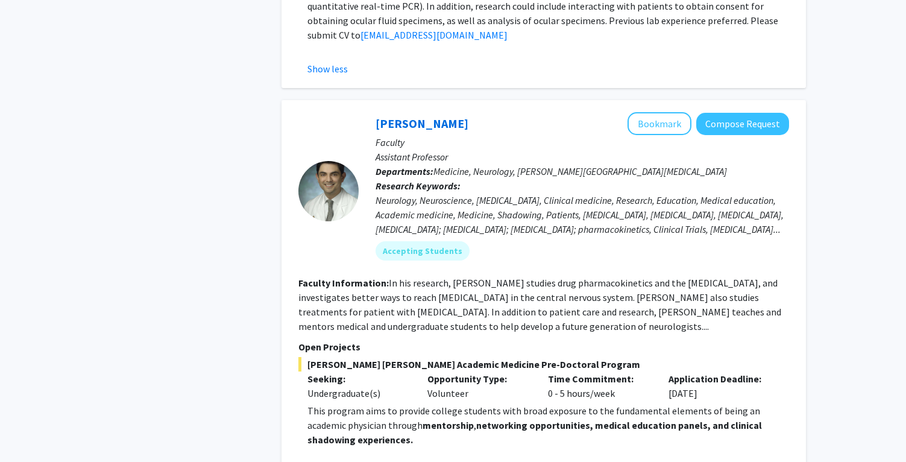
scroll to position [3202, 0]
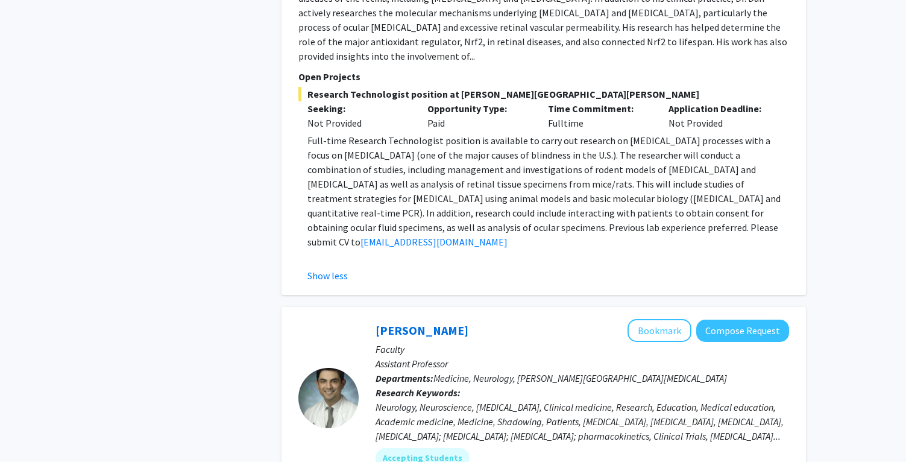
scroll to position [2984, 0]
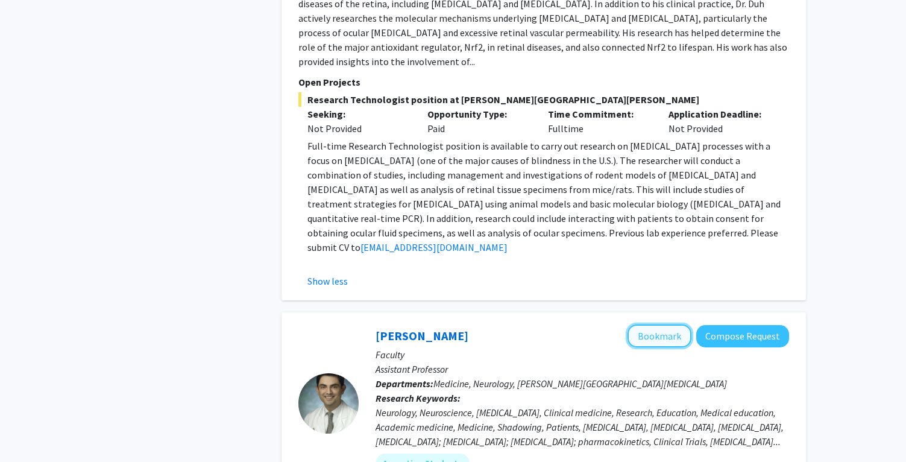
click at [646, 324] on button "Bookmark" at bounding box center [660, 335] width 64 height 23
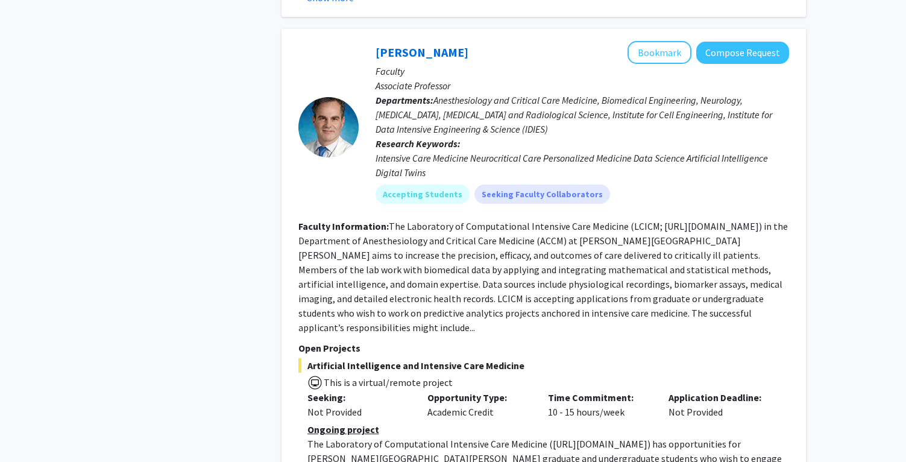
scroll to position [4658, 0]
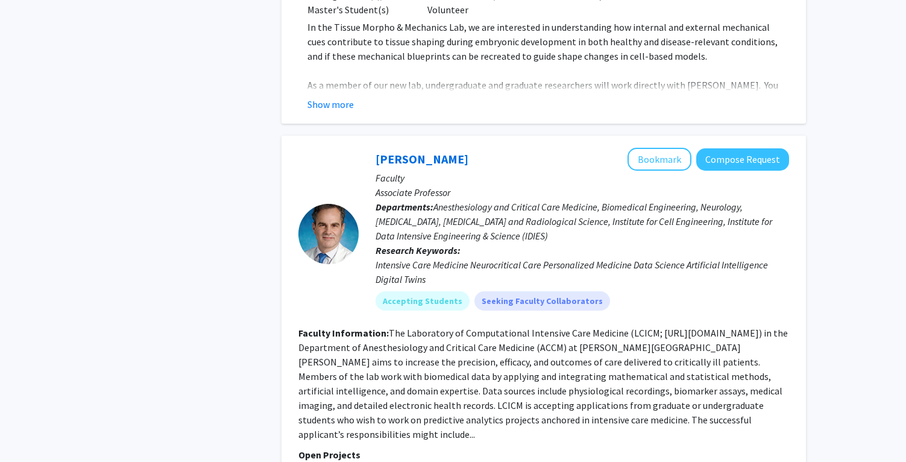
scroll to position [4533, 0]
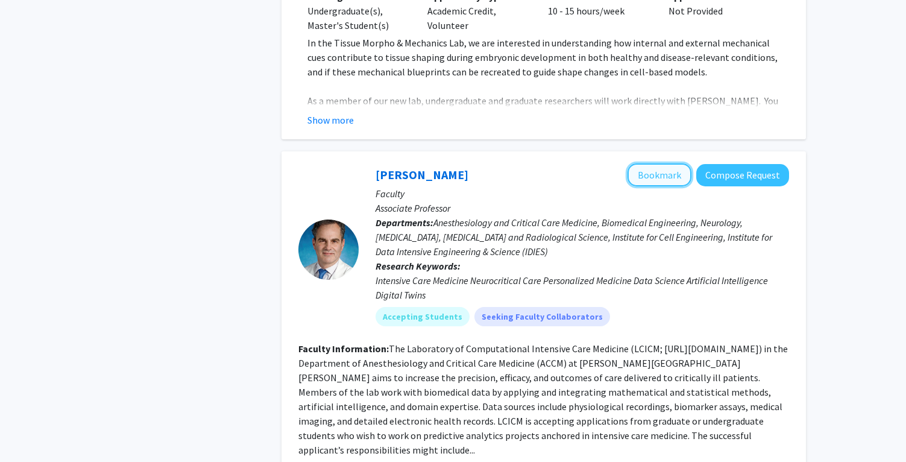
click at [682, 163] on button "Bookmark" at bounding box center [660, 174] width 64 height 23
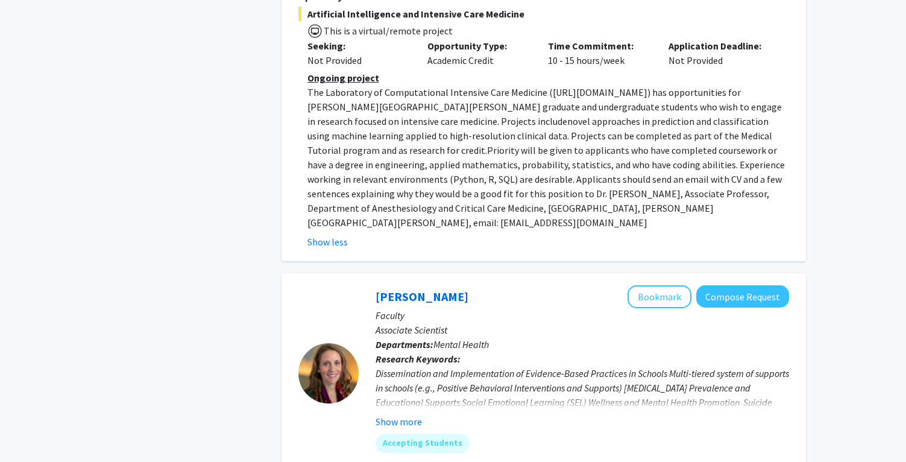
scroll to position [5305, 0]
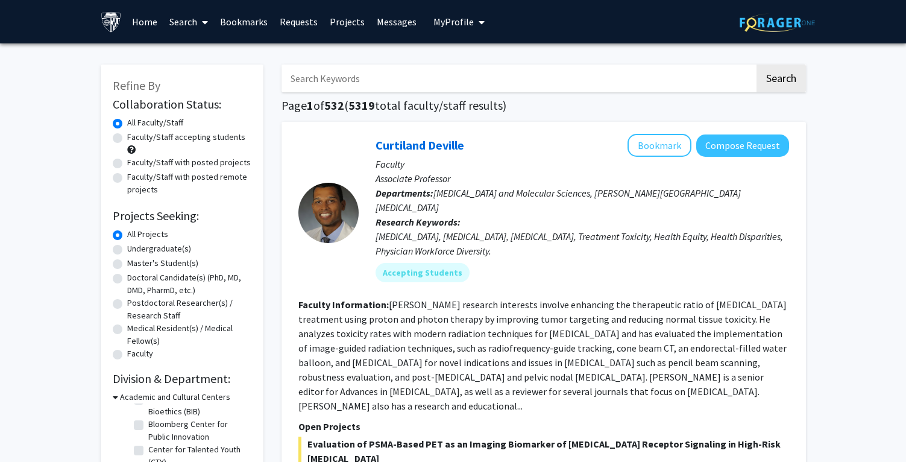
click at [227, 25] on link "Bookmarks" at bounding box center [244, 22] width 60 height 42
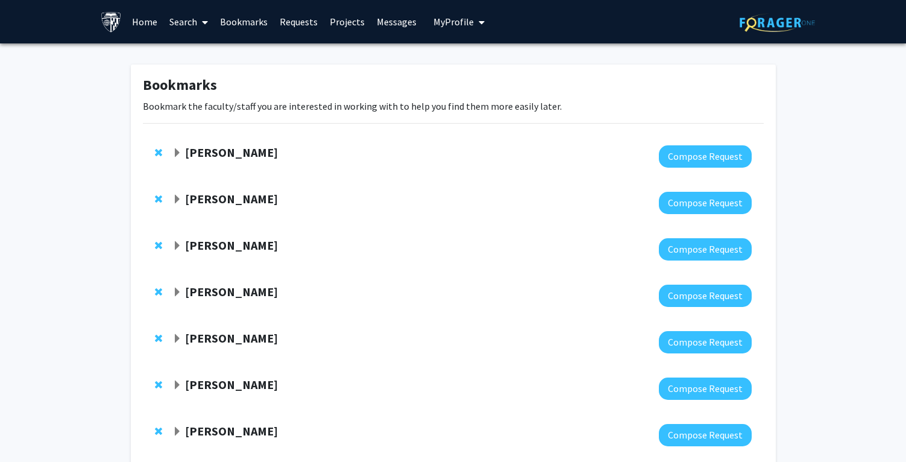
click at [154, 19] on link "Home" at bounding box center [144, 22] width 37 height 42
